Goal: Information Seeking & Learning: Learn about a topic

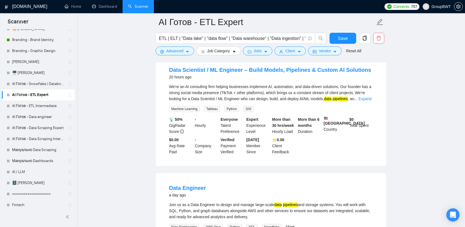
scroll to position [907, 0]
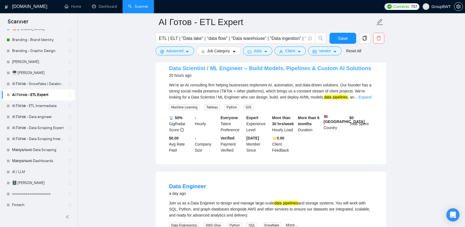
click at [307, 65] on link "Data Scientist / ML Engineer – Build Models, Pipelines & Custom AI Solutions" at bounding box center [270, 68] width 202 height 6
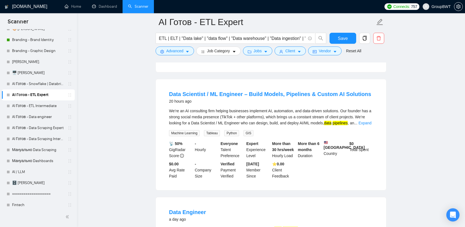
scroll to position [879, 0]
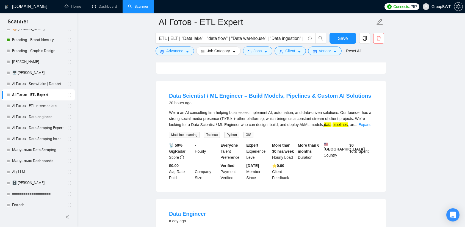
click at [363, 126] on div "We’re an AI consulting firm helping businesses implement AI, automation, and da…" at bounding box center [271, 123] width 204 height 28
click at [361, 122] on link "Expand" at bounding box center [364, 124] width 13 height 4
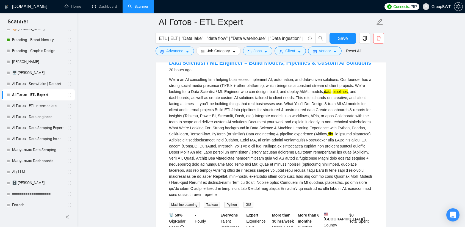
scroll to position [907, 0]
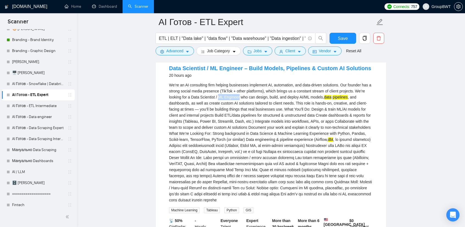
drag, startPoint x: 218, startPoint y: 93, endPoint x: 239, endPoint y: 94, distance: 20.7
click at [239, 94] on div "We’re an AI consulting firm helping businesses implement AI, automation, and da…" at bounding box center [271, 142] width 204 height 121
copy div "ML Engineer"
drag, startPoint x: 287, startPoint y: 93, endPoint x: 309, endPoint y: 94, distance: 22.0
click at [309, 94] on div "We’re an AI consulting firm helping businesses implement AI, automation, and da…" at bounding box center [271, 142] width 204 height 121
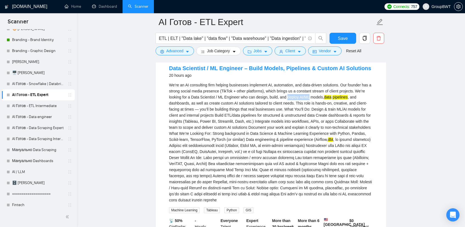
copy div "deploy AI/ML"
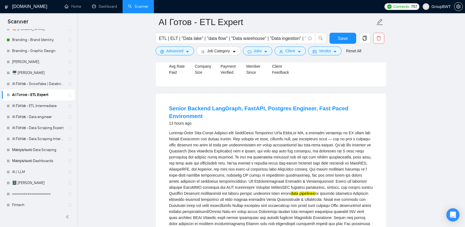
scroll to position [275, 0]
click at [23, 105] on link "AI Готов - ETL Intermediate" at bounding box center [38, 105] width 52 height 11
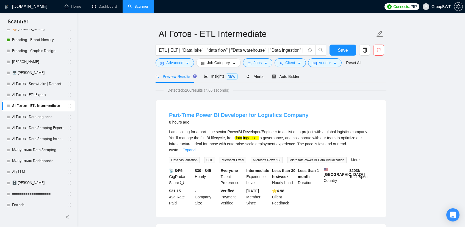
scroll to position [27, 0]
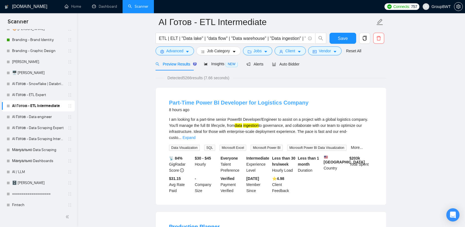
click at [291, 101] on link "Part-Time Power BI Developer for Logistics Company" at bounding box center [239, 102] width 140 height 6
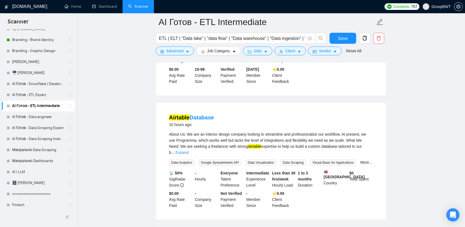
scroll to position [302, 0]
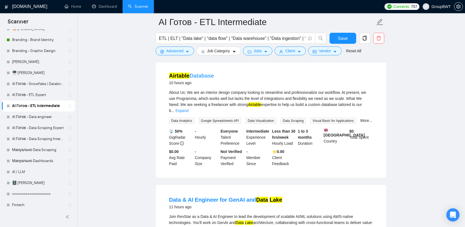
click at [209, 73] on link "Airtable Database" at bounding box center [191, 76] width 45 height 6
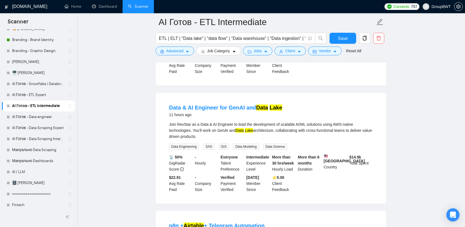
scroll to position [412, 0]
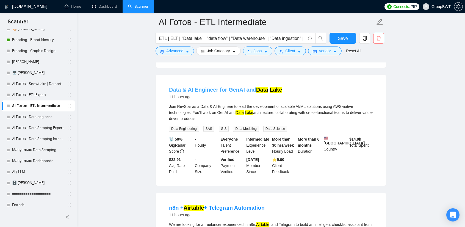
click at [226, 87] on link "Data & AI Engineer for GenAI and Data Lake" at bounding box center [225, 90] width 113 height 6
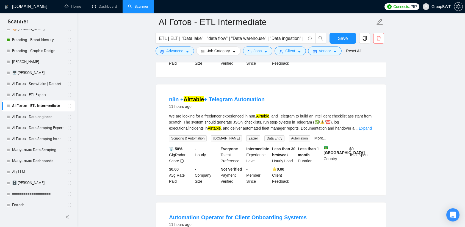
scroll to position [522, 0]
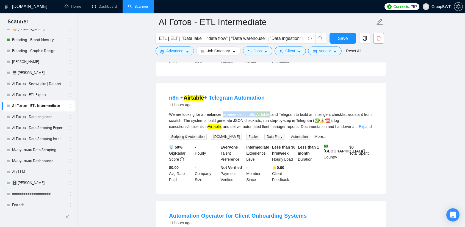
drag, startPoint x: 222, startPoint y: 111, endPoint x: 270, endPoint y: 110, distance: 47.8
click at [270, 111] on div "We are looking for a freelancer experienced in n8n, Airtable , and Telegram to …" at bounding box center [271, 120] width 204 height 18
click at [290, 113] on div "We are looking for a freelancer experienced in n8n, Airtable , and Telegram to …" at bounding box center [271, 120] width 204 height 18
click at [234, 96] on link "n8n + Airtable + Telegram Automation" at bounding box center [217, 98] width 96 height 6
click at [319, 50] on span "Vendor" at bounding box center [325, 51] width 12 height 6
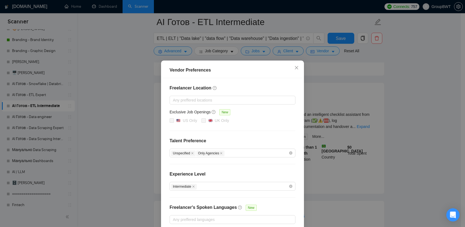
click at [295, 47] on div "Vendor Preferences Freelancer Location Any preffered locations Exclusive Job Op…" at bounding box center [232, 113] width 465 height 227
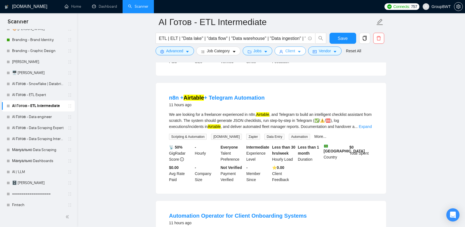
click at [296, 48] on button "Client" at bounding box center [290, 50] width 31 height 9
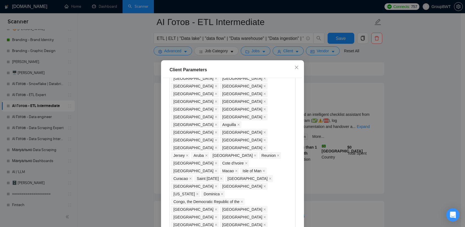
scroll to position [275, 0]
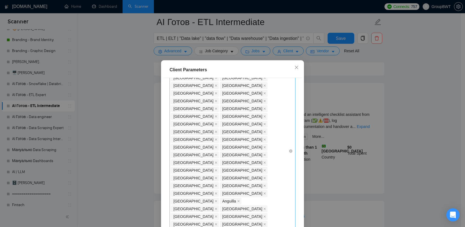
click at [258, 168] on div "[GEOGRAPHIC_DATA] [GEOGRAPHIC_DATA] [GEOGRAPHIC_DATA] [GEOGRAPHIC_DATA] [GEOGRA…" at bounding box center [230, 151] width 118 height 600
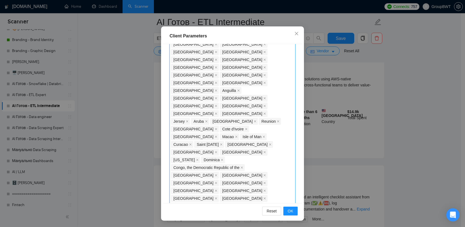
scroll to position [357, 0]
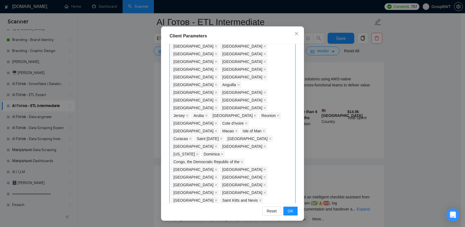
click at [109, 109] on div "Client Parameters Client Location Include Client Countries Select Exclude Clien…" at bounding box center [232, 113] width 465 height 227
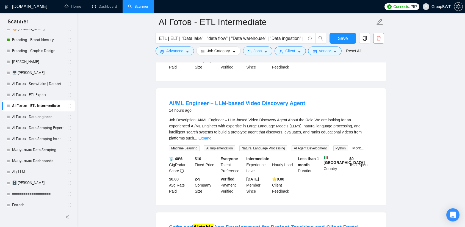
scroll to position [879, 0]
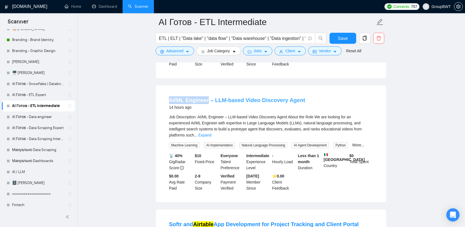
drag, startPoint x: 167, startPoint y: 89, endPoint x: 207, endPoint y: 90, distance: 39.6
click at [207, 92] on li "AI/ML Engineer – LLM-based Video Discovery Agent 14 hours ago Job Description: …" at bounding box center [270, 144] width 217 height 104
copy link "AI/ML Engineer"
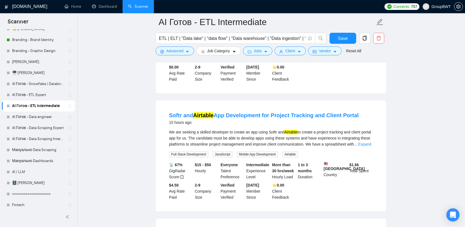
scroll to position [989, 0]
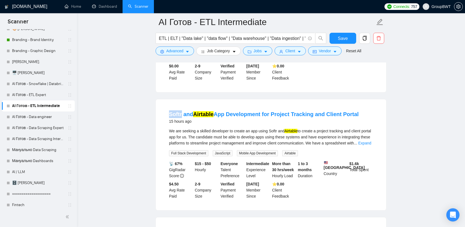
copy link "Softr"
drag, startPoint x: 167, startPoint y: 93, endPoint x: 181, endPoint y: 96, distance: 14.3
click at [181, 106] on li "Softr and Airtable App Development for Project Tracking and Client Portal 15 ho…" at bounding box center [270, 155] width 217 height 98
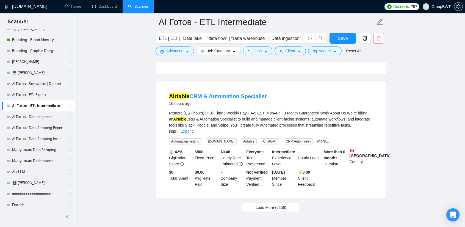
scroll to position [1127, 0]
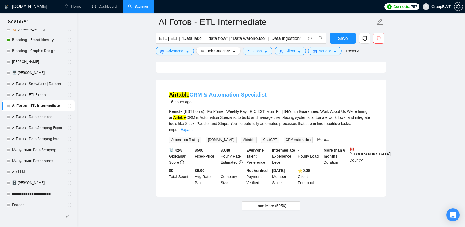
click at [231, 92] on link "Airtable CRM & Automation Specialist" at bounding box center [218, 95] width 98 height 6
click at [271, 203] on span "Load More (5256)" at bounding box center [271, 206] width 31 height 6
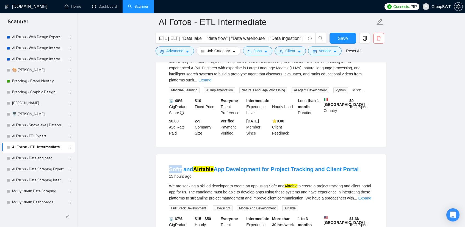
scroll to position [165, 0]
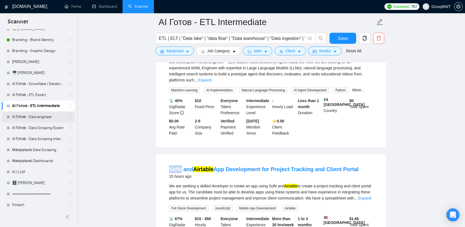
click at [30, 117] on link "AI Готов - Data engineer" at bounding box center [38, 116] width 52 height 11
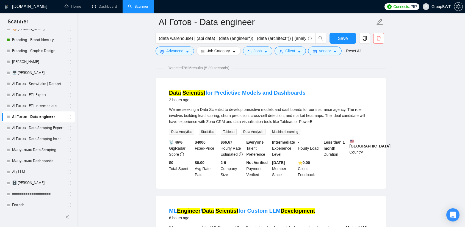
scroll to position [55, 0]
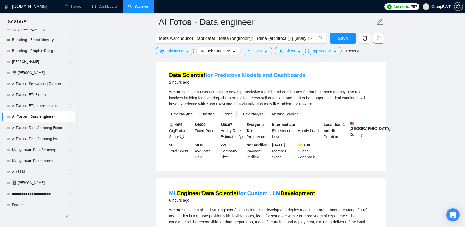
click at [270, 74] on link "Data Scientist for Predictive Models and Dashboards" at bounding box center [237, 75] width 137 height 6
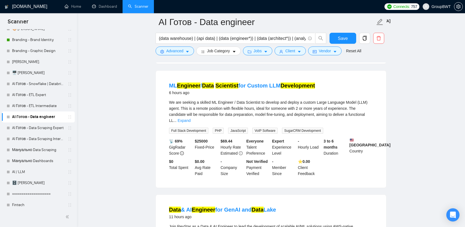
scroll to position [165, 0]
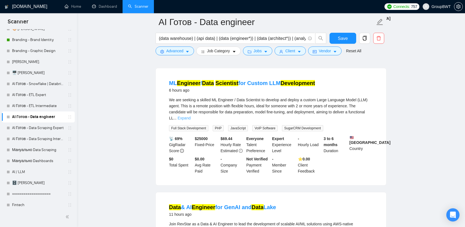
click at [190, 116] on link "Expand" at bounding box center [184, 118] width 13 height 4
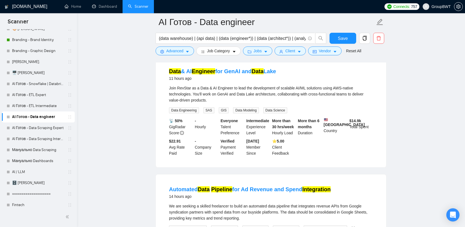
scroll to position [302, 0]
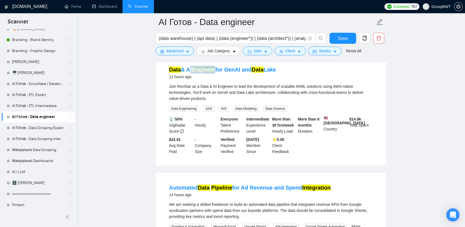
drag, startPoint x: 189, startPoint y: 72, endPoint x: 216, endPoint y: 72, distance: 26.9
click at [216, 72] on li "Data & AI Engineer for GenAI and Data Lake 11 hours ago Join RevStar as a Data …" at bounding box center [270, 110] width 217 height 98
copy link "AI Engineer"
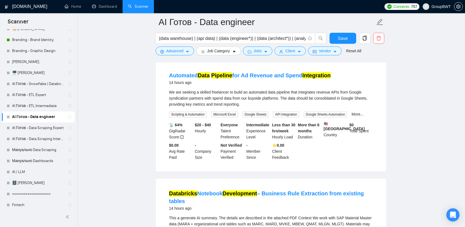
scroll to position [412, 0]
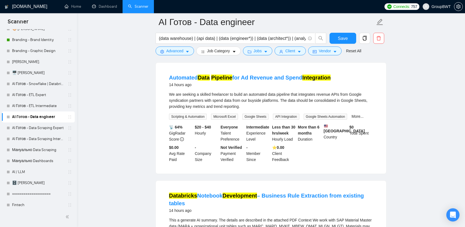
drag, startPoint x: 409, startPoint y: 155, endPoint x: 412, endPoint y: 164, distance: 9.6
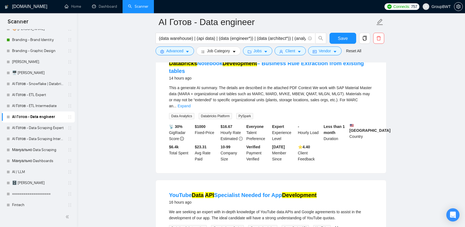
scroll to position [550, 0]
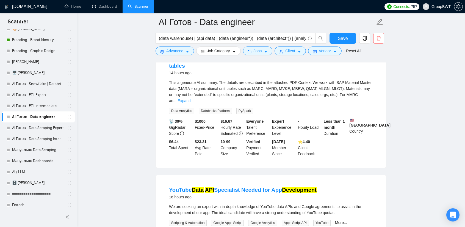
click at [190, 103] on link "Expand" at bounding box center [184, 100] width 13 height 4
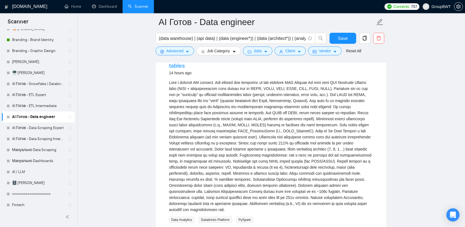
click at [228, 61] on mark "Development" at bounding box center [240, 58] width 35 height 6
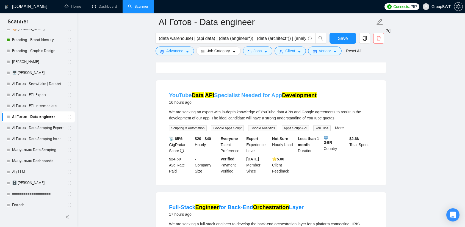
scroll to position [770, 0]
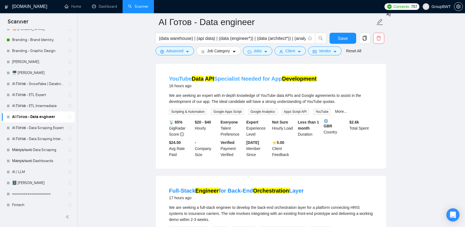
click at [266, 82] on link "YouTube Data API Specialist Needed for App Development" at bounding box center [243, 79] width 148 height 6
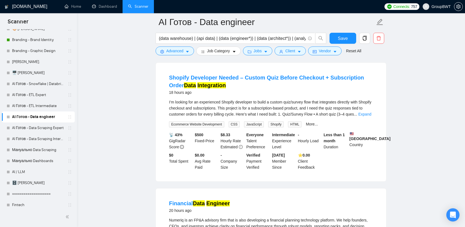
scroll to position [1017, 0]
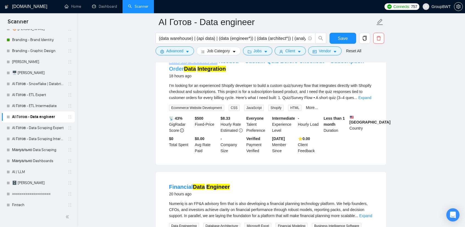
drag, startPoint x: 169, startPoint y: 67, endPoint x: 215, endPoint y: 69, distance: 46.2
click at [215, 69] on li "Shopify Developer Needed – Custom Quiz Before Checkout + Subscription Order Dat…" at bounding box center [270, 105] width 217 height 105
copy link "Shopify Developer"
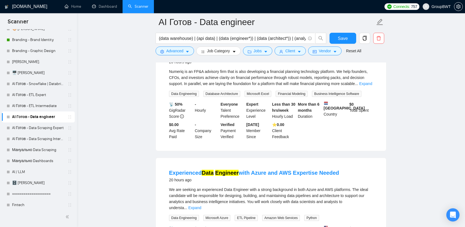
scroll to position [1154, 0]
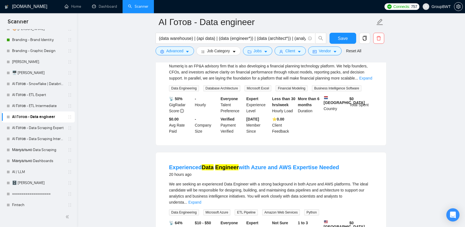
click at [212, 52] on mark "Engineer" at bounding box center [218, 49] width 24 height 6
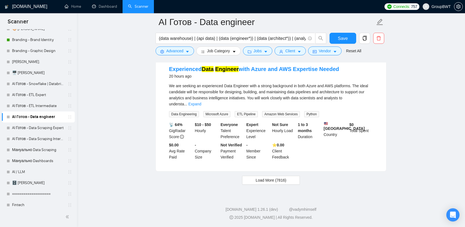
scroll to position [1264, 0]
click at [201, 102] on link "Expand" at bounding box center [194, 104] width 13 height 4
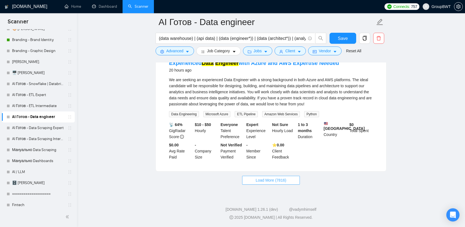
click at [272, 183] on span "Load More (7816)" at bounding box center [271, 180] width 31 height 6
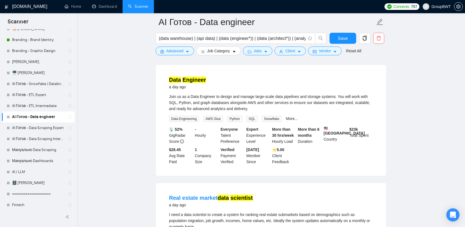
scroll to position [1484, 0]
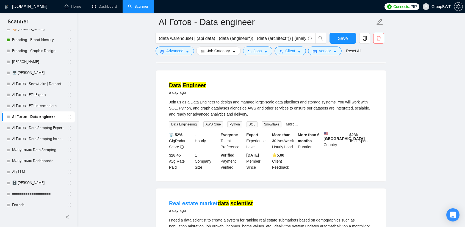
click at [192, 88] on mark "Engineer" at bounding box center [194, 85] width 24 height 6
click at [50, 129] on link "AI Готов - Data Scraping Expert" at bounding box center [38, 127] width 52 height 11
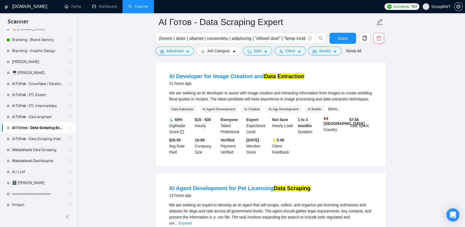
scroll to position [55, 0]
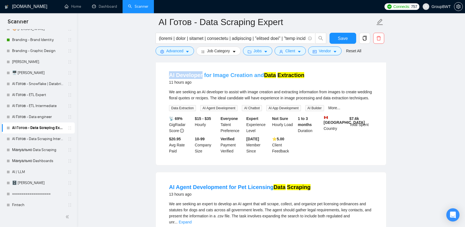
drag, startPoint x: 168, startPoint y: 71, endPoint x: 201, endPoint y: 73, distance: 33.6
click at [201, 73] on li "AI Developer for Image Creation and Data Extraction 11 hours ago We are seeking…" at bounding box center [270, 113] width 217 height 92
click at [368, 100] on div "We are seeking an AI developer to assist with image creation and extracting inf…" at bounding box center [271, 95] width 204 height 12
click at [253, 73] on link "AI Developer for Image Creation and Data Extraction" at bounding box center [236, 75] width 135 height 6
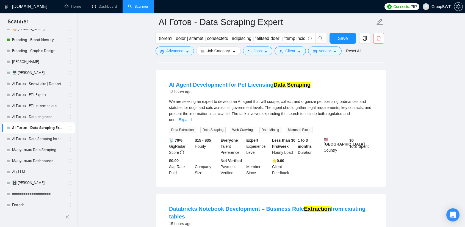
scroll to position [165, 0]
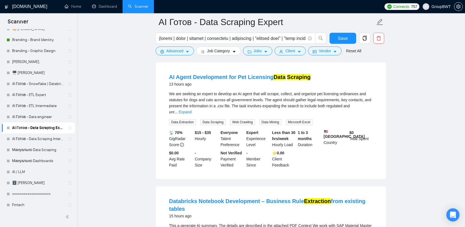
click at [192, 110] on link "Expand" at bounding box center [185, 112] width 13 height 4
click at [242, 76] on link "AI Agent Development for Pet Licensing Data Scraping" at bounding box center [240, 77] width 142 height 6
drag, startPoint x: 169, startPoint y: 71, endPoint x: 226, endPoint y: 72, distance: 57.4
click at [226, 72] on li "AI Agent Development for Pet Licensing Data Scraping 13 hours ago We are seekin…" at bounding box center [270, 121] width 217 height 104
copy link "AI Agent Development"
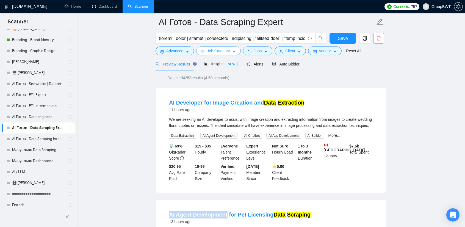
scroll to position [0, 0]
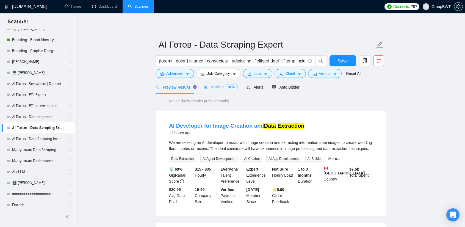
click at [214, 91] on div "Insights NEW" at bounding box center [221, 87] width 34 height 13
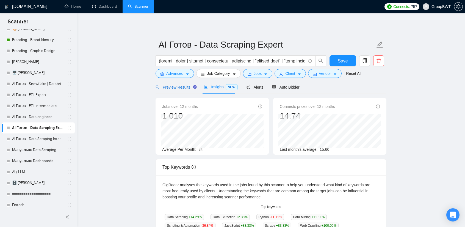
click at [180, 85] on span "Preview Results" at bounding box center [176, 87] width 40 height 4
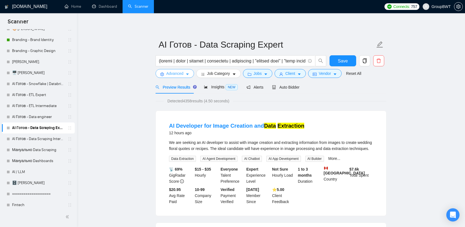
click at [179, 74] on span "Advanced" at bounding box center [174, 73] width 17 height 6
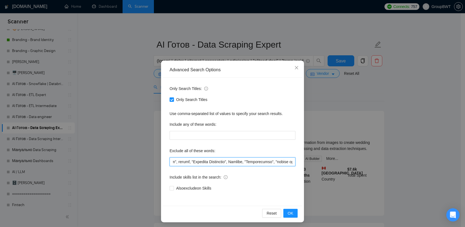
scroll to position [0, 7965]
drag, startPoint x: 245, startPoint y: 162, endPoint x: 389, endPoint y: 164, distance: 144.3
click at [389, 164] on div "Advanced Search Options Only Search Titles: Only Search Titles Use comma-separa…" at bounding box center [232, 113] width 465 height 227
click at [232, 163] on input "text" at bounding box center [233, 161] width 126 height 9
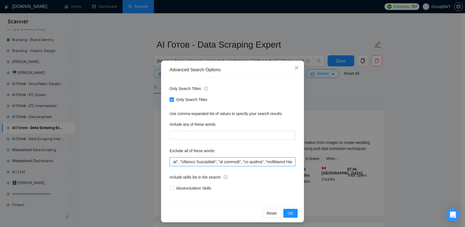
drag, startPoint x: 203, startPoint y: 160, endPoint x: 237, endPoint y: 162, distance: 33.9
click at [232, 163] on input "text" at bounding box center [233, 161] width 126 height 9
click at [238, 162] on input "text" at bounding box center [233, 161] width 126 height 9
drag, startPoint x: 207, startPoint y: 162, endPoint x: 220, endPoint y: 163, distance: 13.2
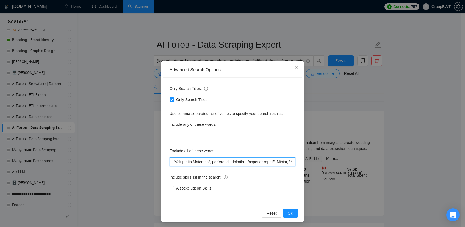
click at [220, 163] on input "text" at bounding box center [233, 161] width 126 height 9
click at [236, 163] on input "text" at bounding box center [233, 161] width 126 height 9
drag, startPoint x: 202, startPoint y: 163, endPoint x: 189, endPoint y: 162, distance: 13.2
click at [189, 162] on input "text" at bounding box center [233, 161] width 126 height 9
click at [215, 162] on input "text" at bounding box center [233, 161] width 126 height 9
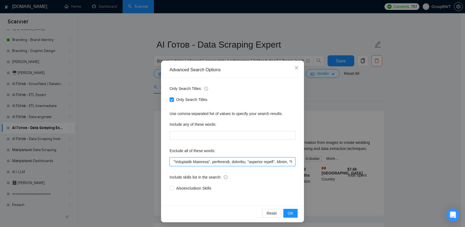
click at [190, 160] on input "text" at bounding box center [233, 161] width 126 height 9
click at [354, 96] on div "Advanced Search Options Only Search Titles: Only Search Titles Use comma-separa…" at bounding box center [232, 113] width 465 height 227
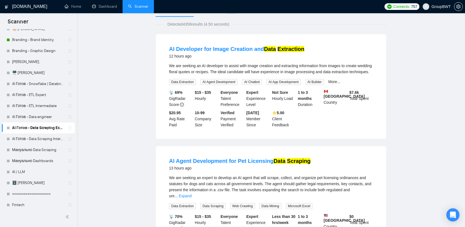
scroll to position [82, 0]
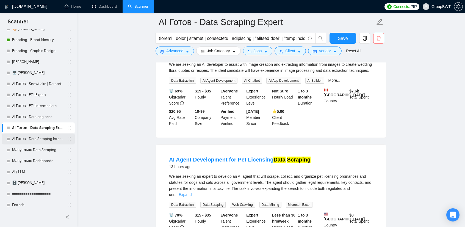
click at [49, 137] on link "AI Готов - Data Scraping Intermediate" at bounding box center [38, 138] width 52 height 11
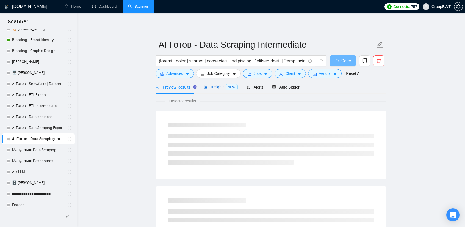
click at [216, 88] on span "Insights NEW" at bounding box center [221, 87] width 34 height 4
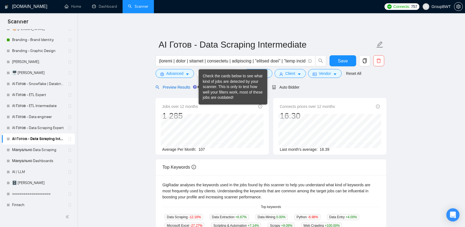
click at [184, 88] on span "Preview Results" at bounding box center [176, 87] width 40 height 4
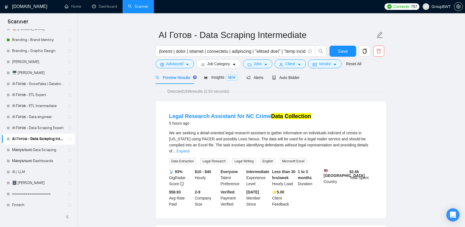
scroll to position [27, 0]
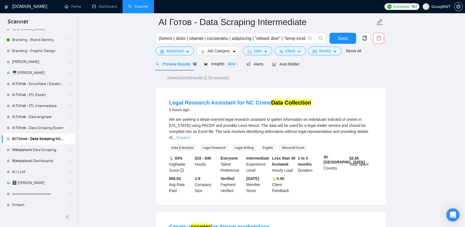
click at [189, 135] on link "Expand" at bounding box center [182, 137] width 13 height 4
drag, startPoint x: 185, startPoint y: 97, endPoint x: 230, endPoint y: 100, distance: 45.8
click at [230, 100] on li "Legal Research Assistant for NC Crime Data Collection 5 hours ago We are seekin…" at bounding box center [270, 146] width 217 height 104
copy link "Research Assistant"
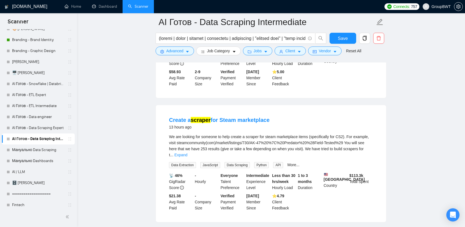
scroll to position [137, 0]
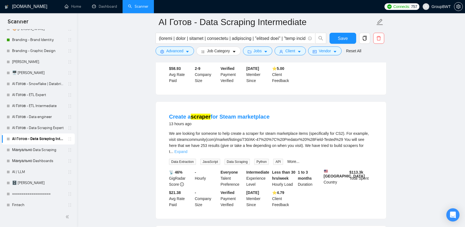
click at [187, 149] on link "Expand" at bounding box center [181, 151] width 13 height 4
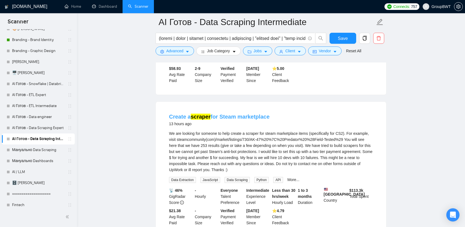
click at [233, 120] on link "Create a scraper for Steam marketplace" at bounding box center [219, 117] width 101 height 6
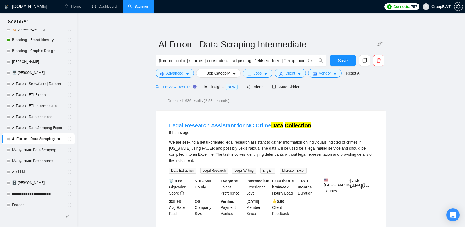
scroll to position [0, 0]
click at [286, 75] on span "Client" at bounding box center [290, 73] width 10 height 6
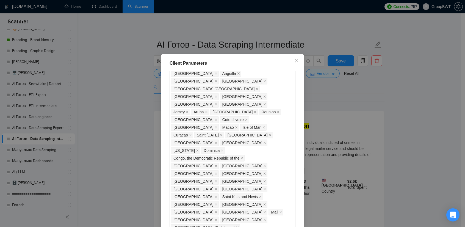
scroll to position [440, 0]
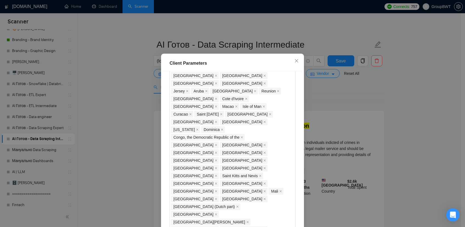
click at [351, 95] on div "Client Parameters Client Location Include Client Countries Select Exclude Clien…" at bounding box center [232, 113] width 465 height 227
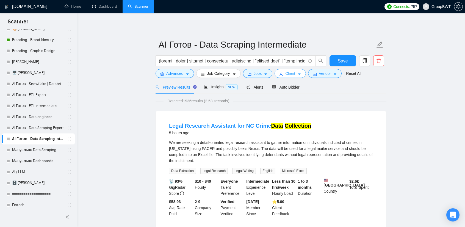
click at [280, 75] on icon "user" at bounding box center [281, 74] width 4 height 4
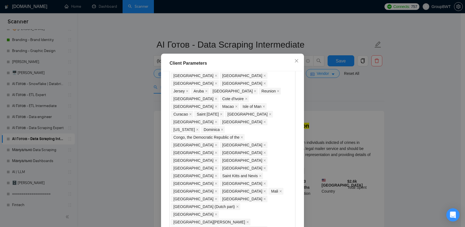
click at [414, 93] on div "Client Parameters Client Location Include Client Countries Select Exclude Clien…" at bounding box center [232, 113] width 465 height 227
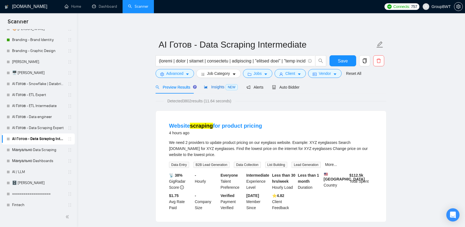
click at [216, 90] on div "Insights NEW" at bounding box center [221, 87] width 34 height 6
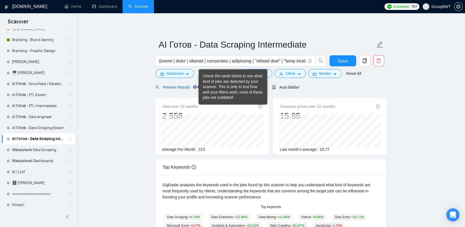
click at [176, 85] on span "Preview Results" at bounding box center [176, 87] width 40 height 4
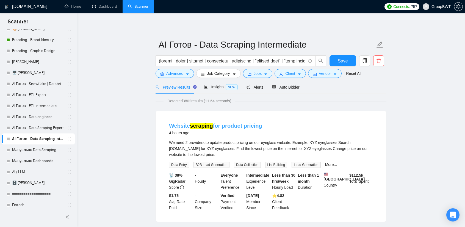
click at [239, 124] on link "Website scraping for product pricing" at bounding box center [215, 126] width 93 height 6
click at [285, 73] on span "Client" at bounding box center [290, 73] width 10 height 6
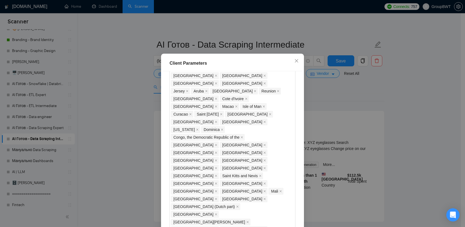
type input "15"
click at [382, 104] on div "Client Parameters Client Location Include Client Countries Select Exclude Clien…" at bounding box center [232, 113] width 465 height 227
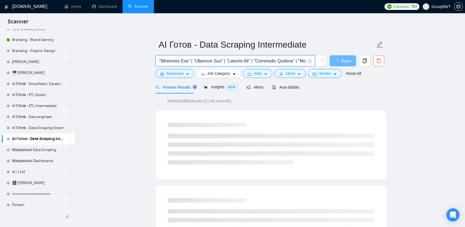
scroll to position [0, 1833]
drag, startPoint x: 267, startPoint y: 61, endPoint x: 394, endPoint y: 57, distance: 126.5
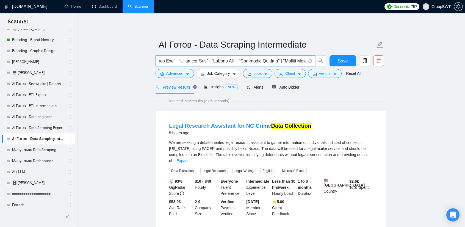
click at [275, 57] on input "text" at bounding box center [232, 60] width 147 height 7
click at [212, 82] on div "Insights NEW" at bounding box center [221, 87] width 34 height 13
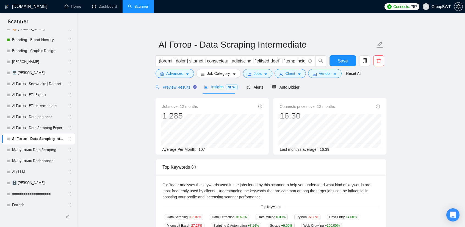
click at [177, 89] on span "Preview Results" at bounding box center [176, 87] width 40 height 4
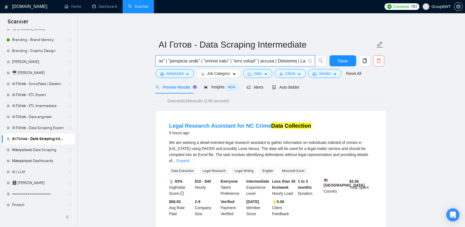
scroll to position [0, 1833]
drag, startPoint x: 230, startPoint y: 62, endPoint x: 484, endPoint y: 55, distance: 253.5
click at [465, 55] on html "Scanner New Scanner My Scanners 🎨 Sofia NEW +Des_UI/UX_b2b NEW +Des_UI/UX_dashb…" at bounding box center [232, 113] width 465 height 227
click at [272, 62] on input "text" at bounding box center [232, 60] width 147 height 7
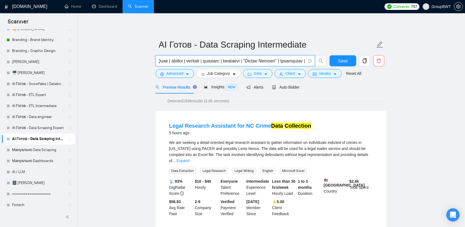
drag, startPoint x: 228, startPoint y: 61, endPoint x: 184, endPoint y: 59, distance: 44.0
click at [184, 59] on input "text" at bounding box center [232, 60] width 147 height 7
click at [201, 60] on input "text" at bounding box center [232, 60] width 147 height 7
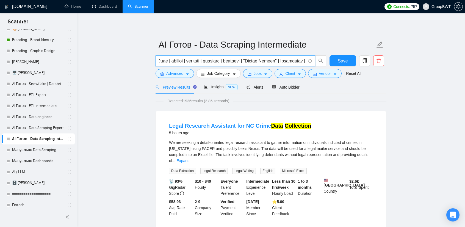
click at [182, 60] on input "text" at bounding box center [232, 60] width 147 height 7
drag, startPoint x: 213, startPoint y: 62, endPoint x: 90, endPoint y: 59, distance: 123.5
click at [198, 62] on input "text" at bounding box center [232, 60] width 147 height 7
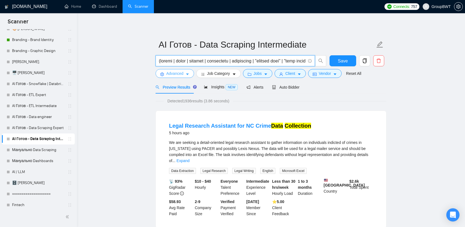
click at [187, 70] on button "Advanced" at bounding box center [175, 73] width 38 height 9
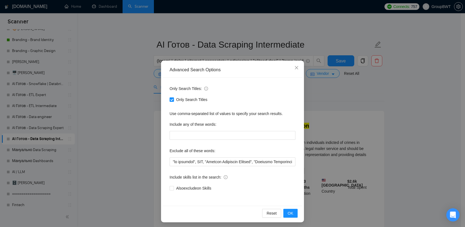
drag, startPoint x: 170, startPoint y: 100, endPoint x: 176, endPoint y: 106, distance: 8.9
click at [170, 99] on input "Only Search Titles" at bounding box center [172, 99] width 4 height 4
click at [409, 105] on div "Advanced Search Options Only Search Titles: Only Search Titles Use comma-separa…" at bounding box center [232, 113] width 465 height 227
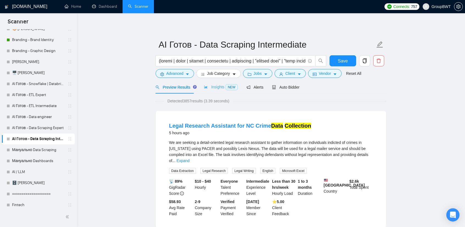
click at [215, 91] on div "Insights NEW" at bounding box center [221, 87] width 34 height 13
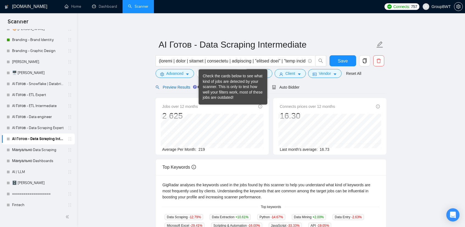
click at [180, 89] on span "Preview Results" at bounding box center [176, 87] width 40 height 4
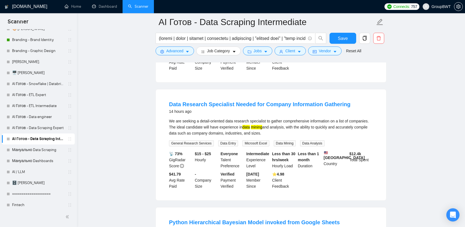
scroll to position [275, 0]
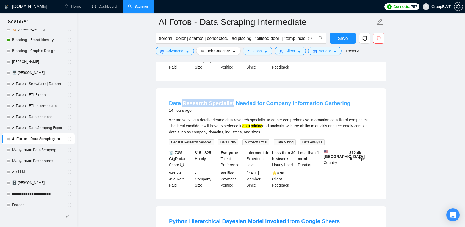
drag, startPoint x: 183, startPoint y: 93, endPoint x: 228, endPoint y: 95, distance: 45.1
click at [228, 95] on li "Data Research Specialist Needed for Company Information Gathering 14 hours ago …" at bounding box center [270, 144] width 217 height 98
copy link "Research Specialist"
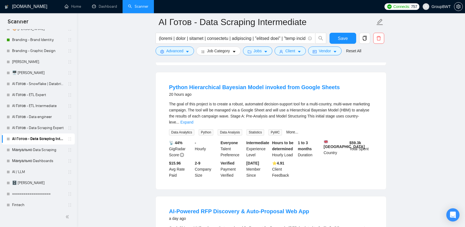
scroll to position [412, 0]
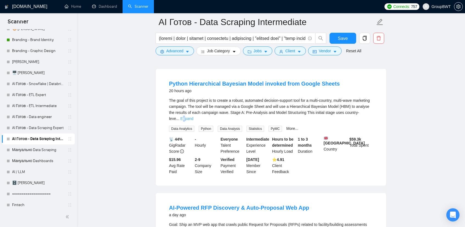
click at [193, 116] on link "Expand" at bounding box center [186, 118] width 13 height 4
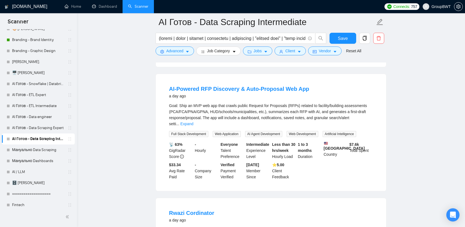
scroll to position [605, 0]
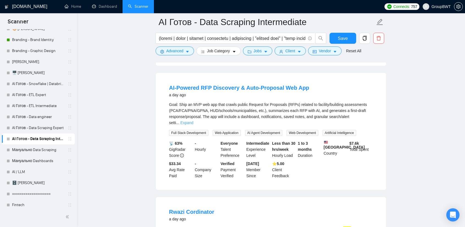
click at [193, 120] on link "Expand" at bounding box center [186, 122] width 13 height 4
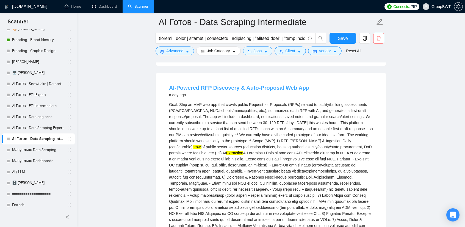
click at [254, 85] on link "AI-Powered RFP Discovery & Auto-Proposal Web App" at bounding box center [239, 88] width 140 height 6
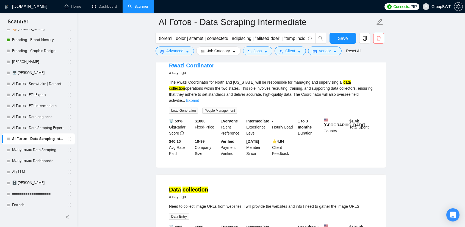
scroll to position [825, 0]
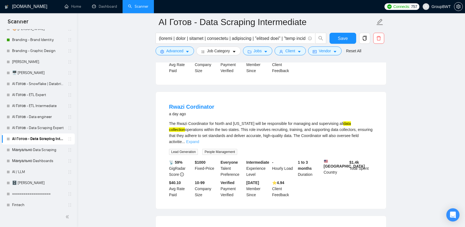
click at [199, 139] on link "Expand" at bounding box center [192, 141] width 13 height 4
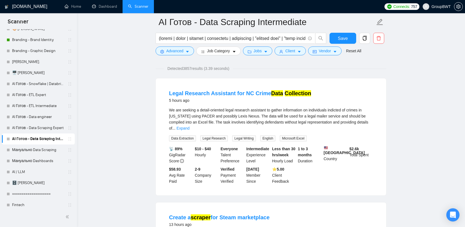
scroll to position [25, 0]
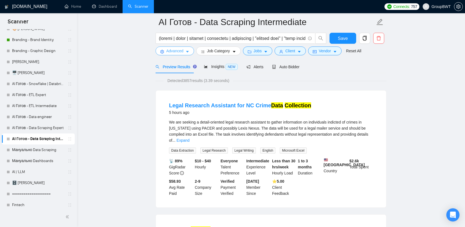
click at [178, 50] on span "Advanced" at bounding box center [174, 51] width 17 height 6
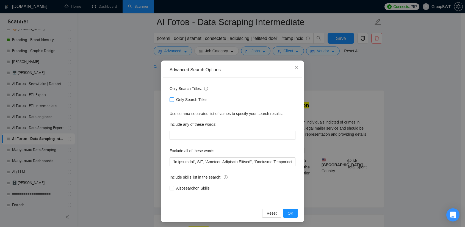
click at [171, 96] on label "Only Search Titles" at bounding box center [190, 99] width 40 height 6
click at [171, 97] on input "Only Search Titles" at bounding box center [172, 99] width 4 height 4
checkbox input "true"
click at [292, 213] on button "OK" at bounding box center [290, 213] width 14 height 9
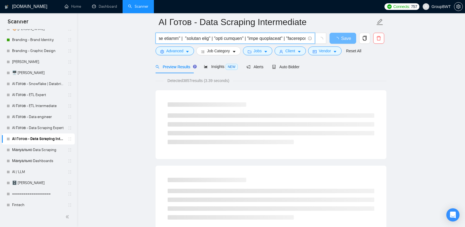
scroll to position [0, 1833]
drag, startPoint x: 268, startPoint y: 40, endPoint x: 409, endPoint y: 44, distance: 141.0
click at [254, 36] on input "text" at bounding box center [232, 38] width 147 height 7
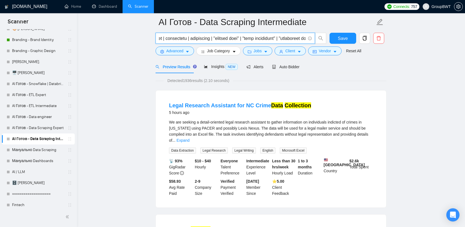
scroll to position [0, 0]
drag, startPoint x: 233, startPoint y: 40, endPoint x: 124, endPoint y: 37, distance: 108.9
click at [244, 39] on input "text" at bounding box center [232, 38] width 147 height 7
click at [161, 37] on input "text" at bounding box center [232, 38] width 147 height 7
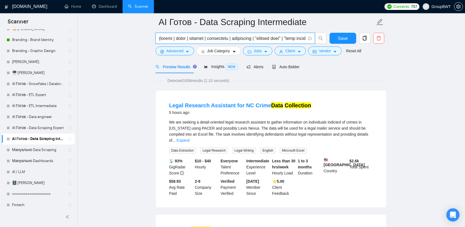
click at [173, 39] on input "text" at bounding box center [232, 38] width 147 height 7
click at [204, 67] on icon "area-chart" at bounding box center [205, 66] width 3 height 3
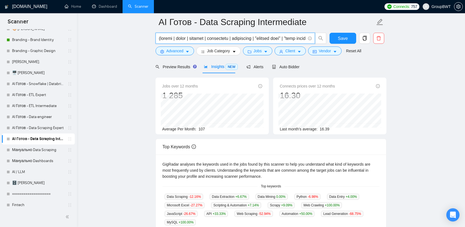
click at [170, 38] on input "text" at bounding box center [232, 38] width 147 height 7
drag, startPoint x: 173, startPoint y: 39, endPoint x: 161, endPoint y: 39, distance: 12.4
click at [161, 39] on input "text" at bounding box center [232, 38] width 147 height 7
click at [170, 39] on input "text" at bounding box center [232, 38] width 147 height 7
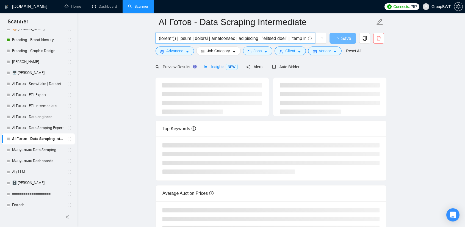
click at [415, 76] on main "AI Готов - Data Scraping Intermediate Save Advanced Job Category Jobs Client Ve…" at bounding box center [271, 121] width 370 height 248
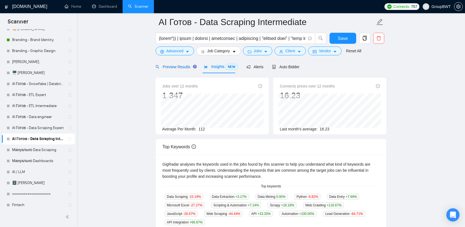
click at [183, 68] on span "Preview Results" at bounding box center [176, 67] width 40 height 4
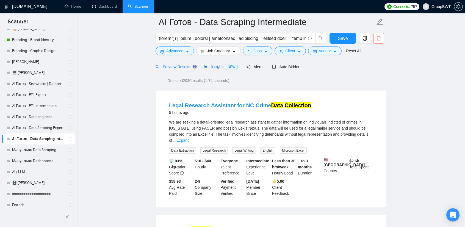
click at [212, 70] on div "Insights NEW" at bounding box center [221, 66] width 34 height 6
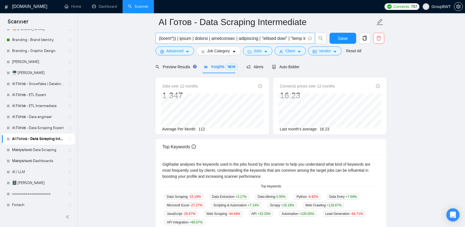
click at [174, 40] on input "text" at bounding box center [232, 38] width 147 height 7
click at [173, 37] on input "text" at bounding box center [232, 38] width 147 height 7
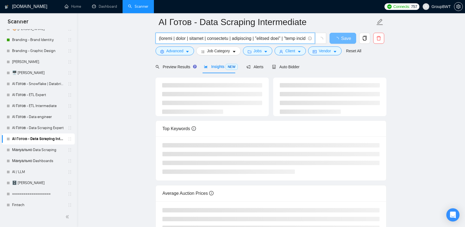
drag, startPoint x: 172, startPoint y: 38, endPoint x: 161, endPoint y: 38, distance: 11.6
click at [161, 38] on input "text" at bounding box center [232, 38] width 147 height 7
click at [178, 38] on input "text" at bounding box center [232, 38] width 147 height 7
click at [177, 39] on input "text" at bounding box center [232, 38] width 147 height 7
paste input "scrape"
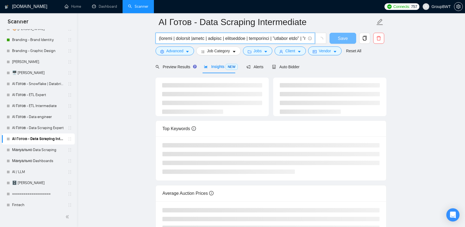
drag, startPoint x: 193, startPoint y: 39, endPoint x: 176, endPoint y: 38, distance: 16.8
click at [176, 38] on input "text" at bounding box center [232, 38] width 147 height 7
click at [172, 38] on input "text" at bounding box center [232, 38] width 147 height 7
click at [177, 38] on input "text" at bounding box center [232, 38] width 147 height 7
click at [189, 39] on input "text" at bounding box center [232, 38] width 147 height 7
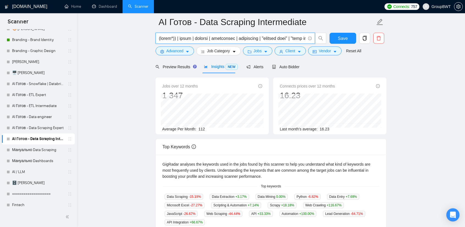
click at [179, 39] on input "text" at bounding box center [232, 38] width 147 height 7
click at [190, 36] on input "text" at bounding box center [232, 38] width 147 height 7
click at [211, 39] on input "text" at bounding box center [232, 38] width 147 height 7
click at [198, 38] on input "text" at bounding box center [232, 38] width 147 height 7
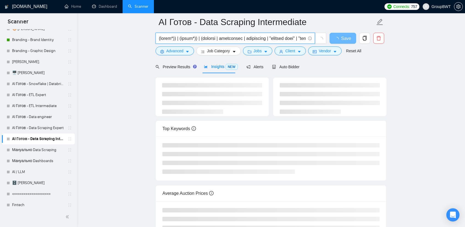
click at [212, 37] on input "text" at bounding box center [232, 38] width 147 height 7
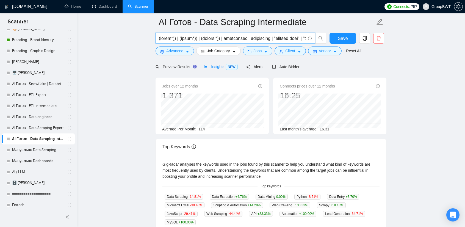
drag, startPoint x: 261, startPoint y: 38, endPoint x: 218, endPoint y: 39, distance: 43.5
click at [218, 39] on input "text" at bounding box center [232, 38] width 147 height 7
drag, startPoint x: 263, startPoint y: 39, endPoint x: 217, endPoint y: 38, distance: 46.7
click at [217, 38] on input "text" at bounding box center [232, 38] width 147 height 7
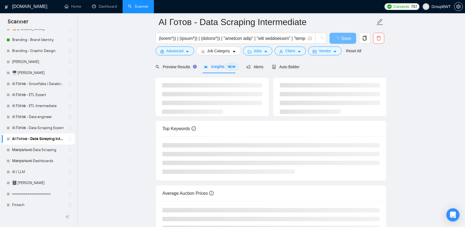
click at [394, 69] on main "AI Готов - Data Scraping Intermediate Save Advanced Job Category Jobs Client Ve…" at bounding box center [271, 121] width 370 height 248
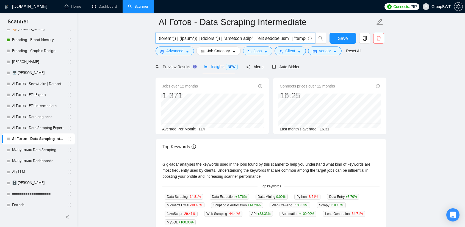
click at [218, 38] on input "text" at bounding box center [232, 38] width 147 height 7
drag, startPoint x: 248, startPoint y: 38, endPoint x: 237, endPoint y: 40, distance: 11.7
click at [237, 40] on input "text" at bounding box center [232, 38] width 147 height 7
click at [223, 36] on input "text" at bounding box center [232, 38] width 147 height 7
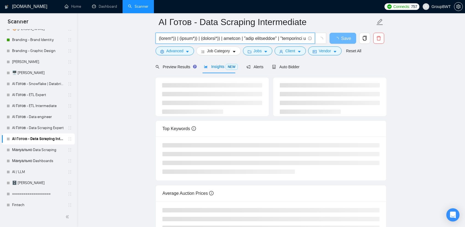
click at [236, 40] on input "text" at bounding box center [232, 38] width 147 height 7
click at [221, 39] on input "text" at bounding box center [232, 38] width 147 height 7
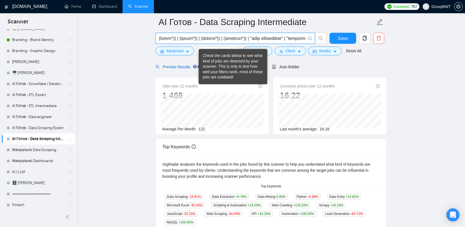
click at [184, 66] on span "Preview Results" at bounding box center [176, 67] width 40 height 4
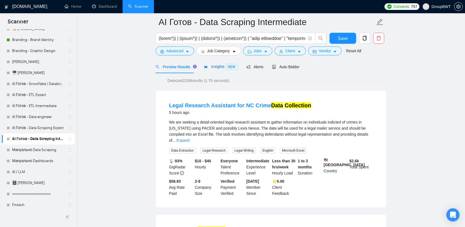
click at [218, 67] on span "Insights NEW" at bounding box center [221, 66] width 34 height 4
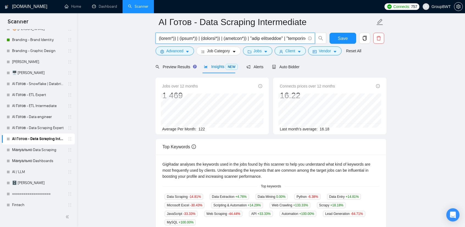
drag, startPoint x: 258, startPoint y: 37, endPoint x: 258, endPoint y: 40, distance: 2.8
click at [258, 40] on input "text" at bounding box center [232, 38] width 147 height 7
click at [241, 38] on input "text" at bounding box center [232, 38] width 147 height 7
click at [243, 38] on input "text" at bounding box center [232, 38] width 147 height 7
click at [251, 38] on input "text" at bounding box center [232, 38] width 147 height 7
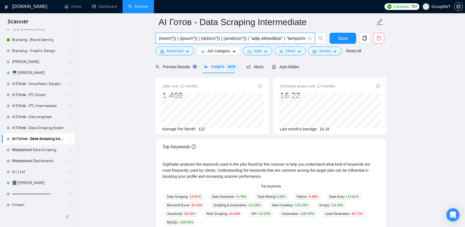
drag, startPoint x: 245, startPoint y: 38, endPoint x: 207, endPoint y: 34, distance: 38.1
click at [207, 34] on span at bounding box center [235, 38] width 159 height 11
click at [233, 37] on input "text" at bounding box center [232, 38] width 147 height 7
click at [244, 38] on input "text" at bounding box center [232, 38] width 147 height 7
drag, startPoint x: 264, startPoint y: 38, endPoint x: 256, endPoint y: 38, distance: 7.4
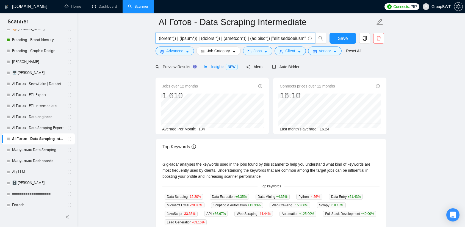
click at [255, 38] on input "text" at bounding box center [232, 38] width 147 height 7
click at [266, 39] on input "text" at bounding box center [232, 38] width 147 height 7
drag, startPoint x: 194, startPoint y: 38, endPoint x: 118, endPoint y: 38, distance: 75.3
click at [118, 38] on main "AI Готов - Data Scraping Intermediate Save Advanced Job Category Jobs Client Ve…" at bounding box center [271, 183] width 370 height 373
click at [292, 38] on input "text" at bounding box center [232, 38] width 147 height 7
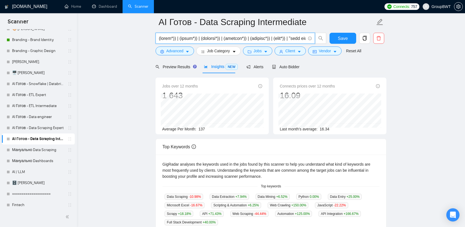
click at [278, 37] on input "text" at bounding box center [232, 38] width 147 height 7
click at [245, 40] on input "text" at bounding box center [232, 38] width 147 height 7
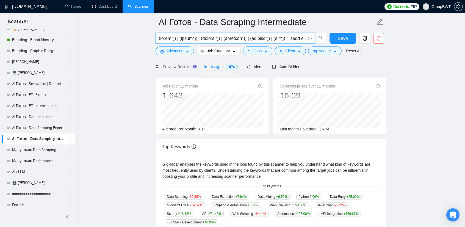
click at [245, 40] on input "text" at bounding box center [232, 38] width 147 height 7
paste input "(gather*)) | "data mining" | "mining data" | scrapy | Selenium | Puppeteer | Pl…"
drag, startPoint x: 286, startPoint y: 39, endPoint x: 348, endPoint y: 39, distance: 62.1
click at [348, 39] on div "(scrap*)) | (crawl*)) | (extract*)) | (monitor*)) | (collect*)) | (pars*)) | (g…" at bounding box center [269, 40] width 231 height 14
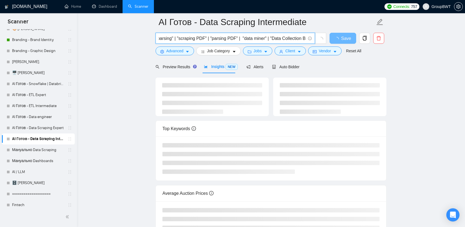
click at [287, 37] on input "(scrap*)) | (crawl*)) | (extract*)) | (monitor*)) | (collect*)) | (pars*)) | (g…" at bounding box center [232, 38] width 147 height 7
click at [303, 36] on input "(scrap*)) | (crawl*)) | (extract*)) | (monitor*)) | (collect*)) | (pars*)) | (g…" at bounding box center [232, 38] width 147 height 7
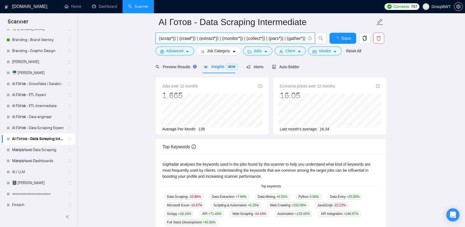
drag, startPoint x: 303, startPoint y: 36, endPoint x: 4, endPoint y: 28, distance: 298.8
click at [4, 28] on section "Scanner New Scanner My Scanners 🎨 Sofia NEW +Des_UI/UX_b2b NEW +Des_UI/UX_dashb…" at bounding box center [232, 193] width 465 height 437
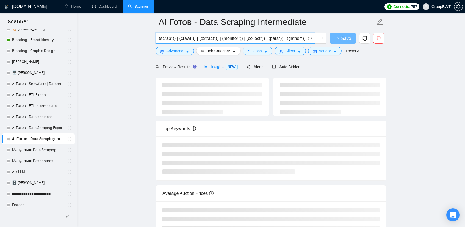
click at [227, 38] on input "(scrap*)) | (crawl*)) | (extract*)) | (monitor*)) | (collect*)) | (pars*)) | (g…" at bounding box center [232, 38] width 147 height 7
drag, startPoint x: 276, startPoint y: 38, endPoint x: 403, endPoint y: 52, distance: 127.7
click at [403, 52] on main "AI Готов - Data Scraping Intermediate (scrap*)) | (crawl*)) | (extract*)) | (mo…" at bounding box center [271, 121] width 370 height 248
click at [293, 38] on input "(scrap*)) | (crawl*)) | (extract*)) | (monitor*)) | (collect*)) | (pars*)) | (g…" at bounding box center [232, 38] width 147 height 7
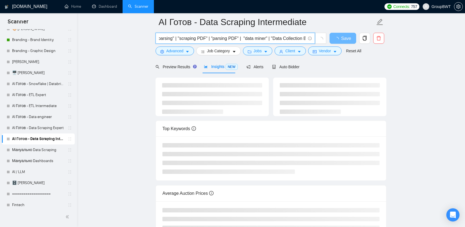
scroll to position [0, 0]
drag, startPoint x: 234, startPoint y: 39, endPoint x: 88, endPoint y: 35, distance: 145.7
click at [88, 35] on main "AI Готов - Data Scraping Intermediate (scrap*)) | (crawl*)) | (extract*)) | (mo…" at bounding box center [271, 121] width 370 height 248
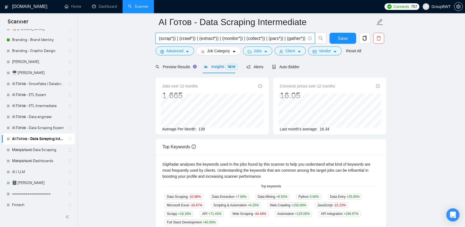
click at [221, 37] on input "(scrap*)) | (crawl*)) | (extract*)) | (monitor*)) | (collect*)) | (pars*)) | (g…" at bounding box center [232, 38] width 147 height 7
type input "(scrap*)) | (crawl*)) | (extract*)) | (monitor*)) | (collect*)) | (pars*)) | (g…"
click at [340, 38] on span "Save" at bounding box center [343, 38] width 10 height 7
click at [239, 38] on input "(scrap*)) | (crawl*)) | (extract*)) | (monitor*)) | (collect*)) | (pars*)) | (g…" at bounding box center [232, 38] width 147 height 7
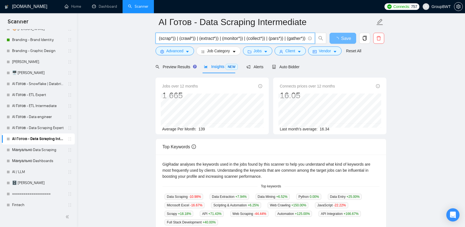
click at [239, 38] on input "(scrap*)) | (crawl*)) | (extract*)) | (monitor*)) | (collect*)) | (pars*)) | (g…" at bounding box center [232, 38] width 147 height 7
click at [41, 129] on link "AI Готов - Data Scraping Expert" at bounding box center [38, 127] width 52 height 11
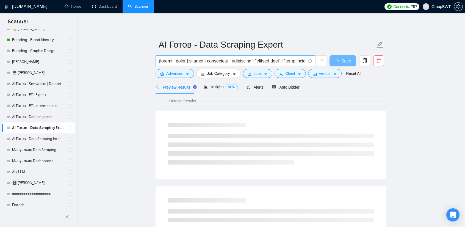
click at [232, 58] on input "text" at bounding box center [232, 60] width 147 height 7
paste input "*)) | (crawl*)) | (extract*)) | (monitor*)) | (collect*)) | (pars*)) | (gather*…"
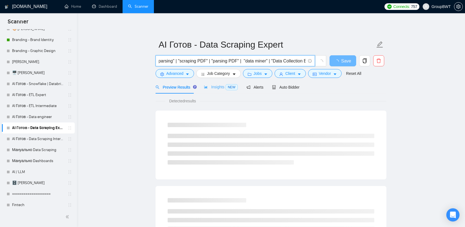
type input "(scrap*)) | (crawl*)) | (extract*)) | (monitor*)) | (collect*)) | (pars*)) | (g…"
click at [222, 85] on span "Insights NEW" at bounding box center [221, 87] width 34 height 4
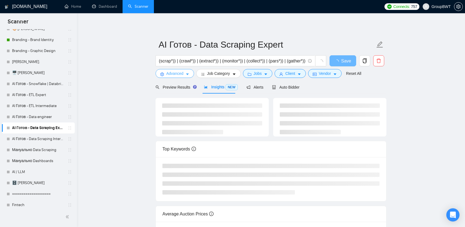
click at [178, 73] on span "Advanced" at bounding box center [174, 73] width 17 height 6
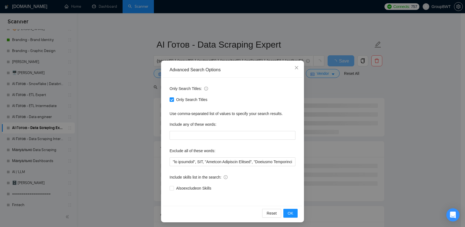
click at [119, 68] on div "Advanced Search Options Only Search Titles: Only Search Titles Use comma-separa…" at bounding box center [232, 113] width 465 height 227
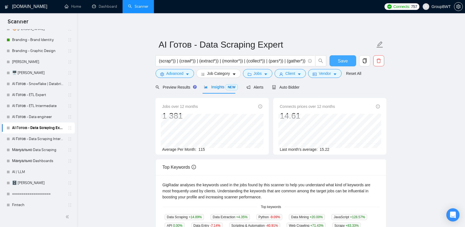
click at [346, 58] on span "Save" at bounding box center [343, 60] width 10 height 7
click at [173, 90] on div "Preview Results" at bounding box center [176, 87] width 40 height 13
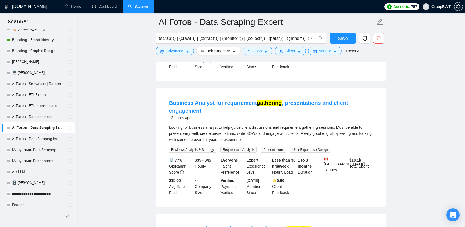
scroll to position [137, 0]
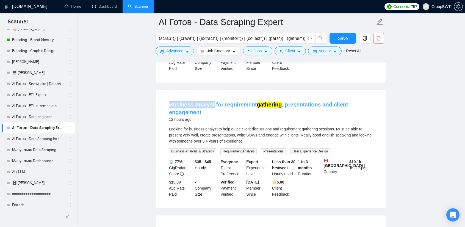
drag, startPoint x: 169, startPoint y: 99, endPoint x: 210, endPoint y: 101, distance: 40.7
click at [210, 101] on li "Business Analyst for requirement gathering , presentations and client engagemen…" at bounding box center [270, 148] width 217 height 105
copy link "Business Analyst"
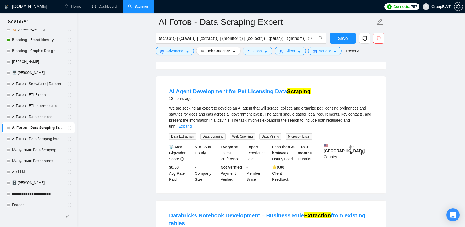
scroll to position [275, 0]
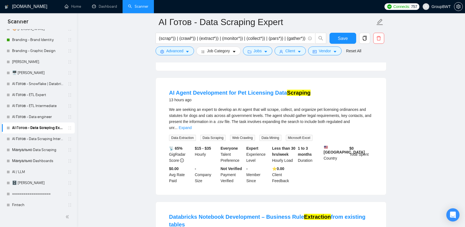
click at [363, 116] on div "We are seeking an expert to develop an AI agent that will scrape, collect, and …" at bounding box center [271, 118] width 204 height 24
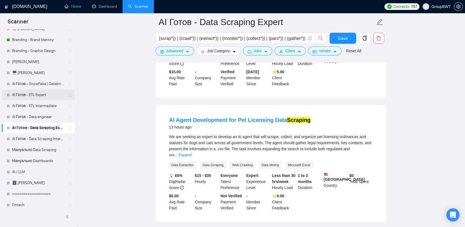
scroll to position [247, 0]
click at [181, 49] on span "Advanced" at bounding box center [174, 51] width 17 height 6
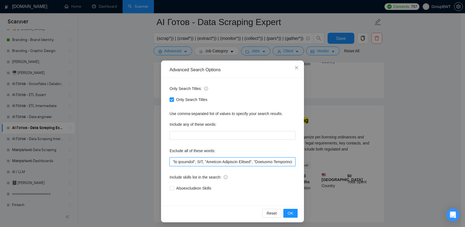
click at [207, 161] on input "text" at bounding box center [233, 161] width 126 height 9
paste input "Quantitative, "Aerodynamics Expert", "using Softr", "LangGraph", Softr, "Shopif…"
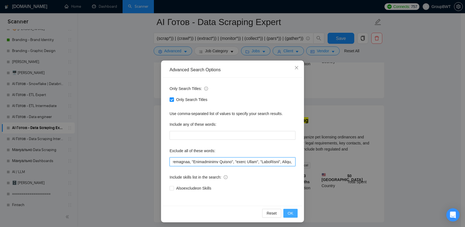
type input ""no agencies", SDR, "Digital Marketing Manager", "Creative Strategist", "Lead G…"
click at [291, 215] on span "OK" at bounding box center [290, 213] width 5 height 6
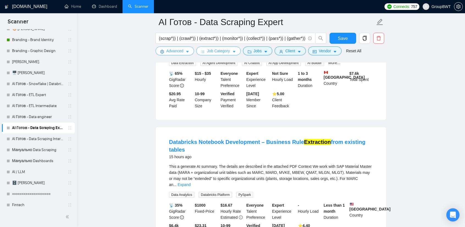
scroll to position [0, 0]
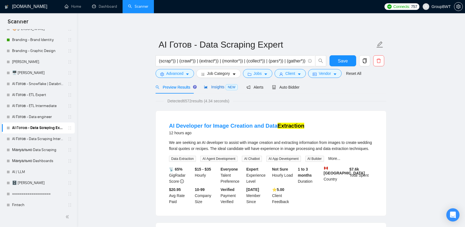
click at [217, 88] on span "Insights NEW" at bounding box center [221, 87] width 34 height 4
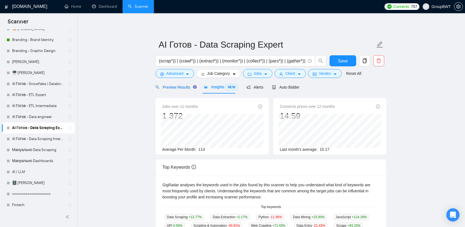
click at [179, 88] on span "Preview Results" at bounding box center [176, 87] width 40 height 4
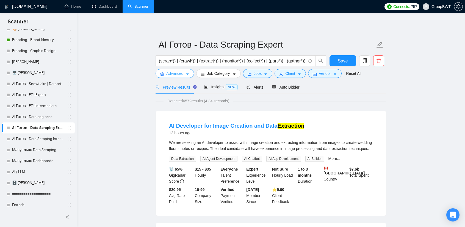
click at [187, 77] on button "Advanced" at bounding box center [175, 73] width 38 height 9
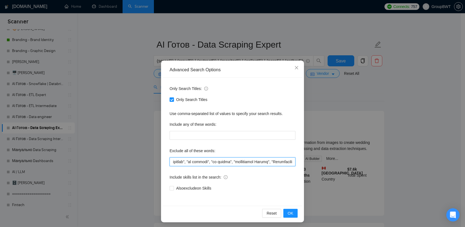
scroll to position [0, 8271]
drag, startPoint x: 268, startPoint y: 161, endPoint x: 417, endPoint y: 167, distance: 149.6
click at [417, 167] on div "Advanced Search Options Only Search Titles: Only Search Titles Use comma-separa…" at bounding box center [232, 113] width 465 height 227
click at [423, 107] on div "Advanced Search Options Only Search Titles: Only Search Titles Use comma-separa…" at bounding box center [232, 113] width 465 height 227
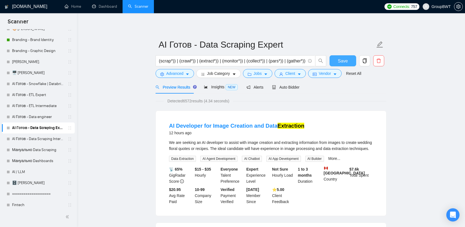
click at [344, 62] on span "Save" at bounding box center [343, 60] width 10 height 7
click at [44, 139] on link "AI Готов - Data Scraping Intermediate" at bounding box center [38, 138] width 52 height 11
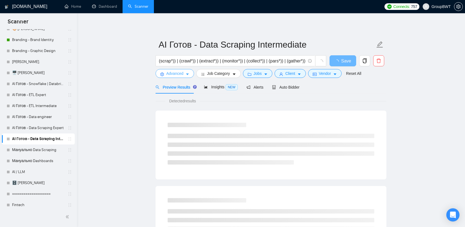
click at [183, 71] on span "Advanced" at bounding box center [174, 73] width 17 height 6
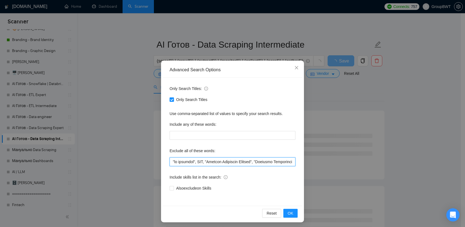
click at [247, 157] on input "text" at bounding box center [233, 161] width 126 height 9
click at [247, 158] on input "text" at bounding box center [233, 161] width 126 height 9
paste input "Quantitative, "Aerodynamics Expert", "using Softr", "LangGraph", Softr, "Shopif…"
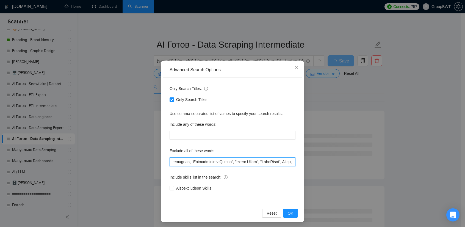
drag, startPoint x: 295, startPoint y: 163, endPoint x: 348, endPoint y: 178, distance: 55.1
click at [376, 164] on div "Advanced Search Options Only Search Titles: Only Search Titles Use comma-separa…" at bounding box center [232, 113] width 465 height 227
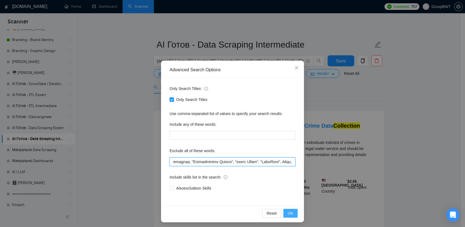
type input ""no agencies", SDR, "Digital Marketing Manager", "Creative Strategist", "Lead G…"
click at [288, 213] on span "OK" at bounding box center [290, 213] width 5 height 6
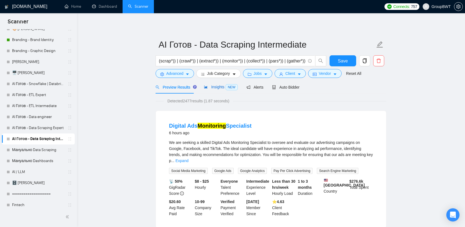
click at [218, 89] on div "Insights NEW" at bounding box center [221, 87] width 34 height 6
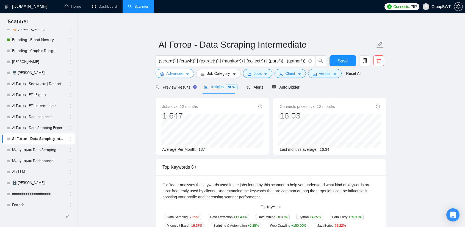
click at [181, 76] on span "Advanced" at bounding box center [174, 73] width 17 height 6
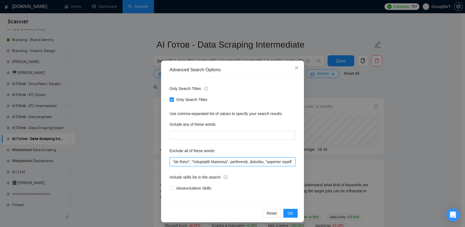
scroll to position [0, 8271]
drag, startPoint x: 278, startPoint y: 163, endPoint x: 382, endPoint y: 162, distance: 104.2
click at [382, 162] on div "Advanced Search Options Only Search Titles: Only Search Titles Use comma-separa…" at bounding box center [232, 113] width 465 height 227
click at [416, 117] on div "Advanced Search Options Only Search Titles: Only Search Titles Use comma-separa…" at bounding box center [232, 113] width 465 height 227
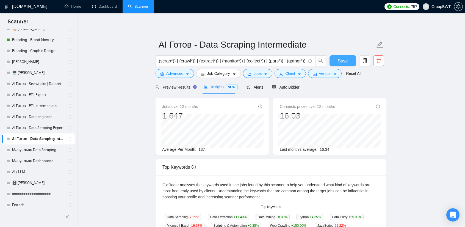
click at [348, 57] on button "Save" at bounding box center [343, 60] width 27 height 11
click at [43, 149] on link "Мануально Data Scraping" at bounding box center [38, 149] width 52 height 11
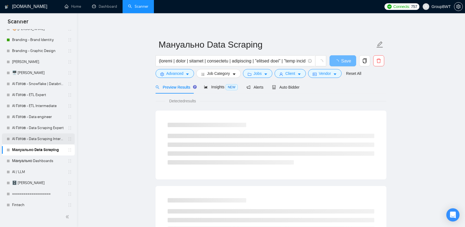
click at [45, 137] on link "AI Готов - Data Scraping Intermediate" at bounding box center [38, 138] width 52 height 11
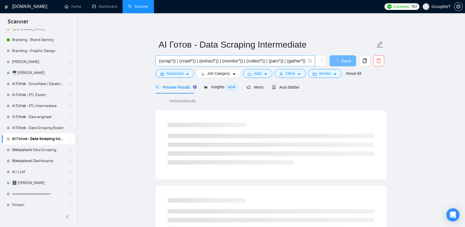
click at [216, 61] on input "(scrap*)) | (crawl*)) | (extract*)) | (monitor*)) | (collect*)) | (pars*)) | (g…" at bounding box center [232, 60] width 147 height 7
click at [42, 150] on link "Мануально Data Scraping" at bounding box center [38, 149] width 52 height 11
click at [239, 63] on input "text" at bounding box center [232, 60] width 147 height 7
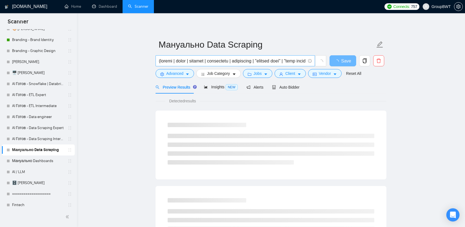
click at [239, 63] on input "text" at bounding box center [232, 60] width 147 height 7
paste input "*)) | (crawl*)) | (extract*)) | (monitor*)) | (collect*)) | (pars*)) | (gather*…"
type input "(scrap*)) | (crawl*)) | (extract*)) | (monitor*)) | (collect*)) | (pars*)) | (g…"
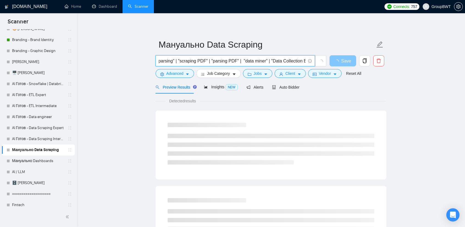
scroll to position [0, 0]
click at [339, 59] on span "button" at bounding box center [337, 60] width 7 height 7
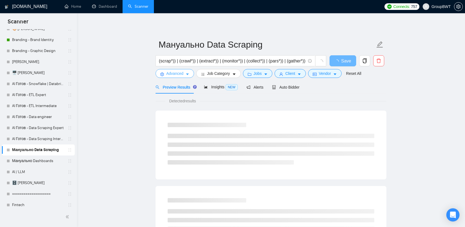
click at [180, 73] on span "Advanced" at bounding box center [174, 73] width 17 height 6
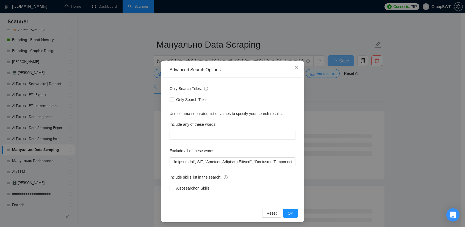
click at [140, 76] on div "Advanced Search Options Only Search Titles: Only Search Titles Use comma-separa…" at bounding box center [232, 113] width 465 height 227
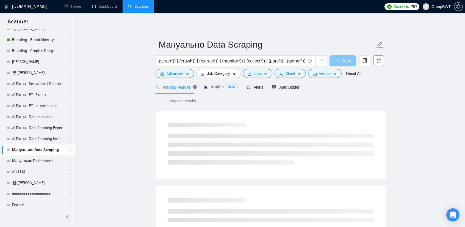
click at [341, 62] on span "loading" at bounding box center [337, 61] width 7 height 4
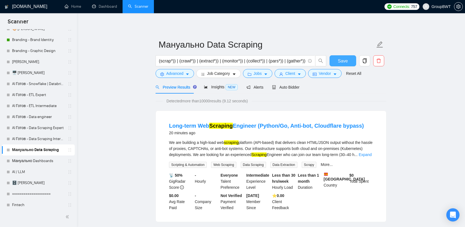
click at [339, 61] on span "Save" at bounding box center [343, 60] width 10 height 7
click at [215, 90] on div "Insights NEW" at bounding box center [221, 87] width 34 height 6
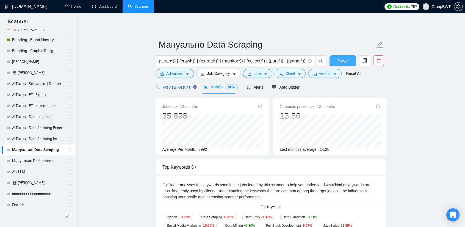
click at [174, 90] on div "Preview Results" at bounding box center [176, 87] width 40 height 6
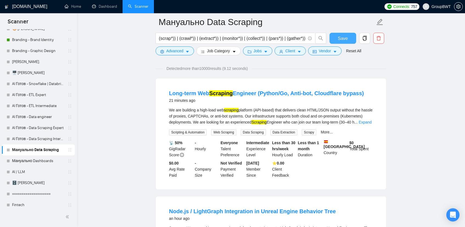
scroll to position [27, 0]
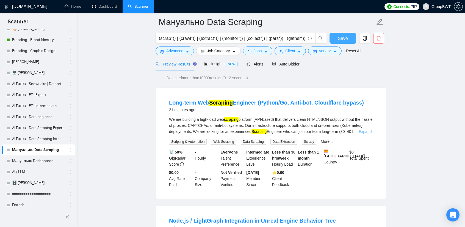
click at [361, 129] on link "Expand" at bounding box center [365, 131] width 13 height 4
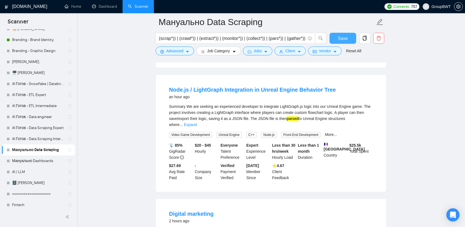
scroll to position [220, 0]
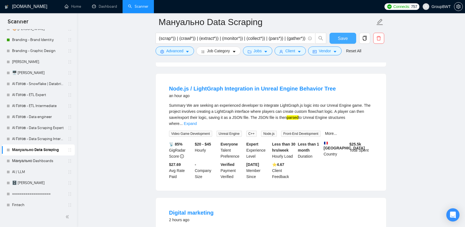
click at [197, 121] on link "Expand" at bounding box center [190, 123] width 13 height 4
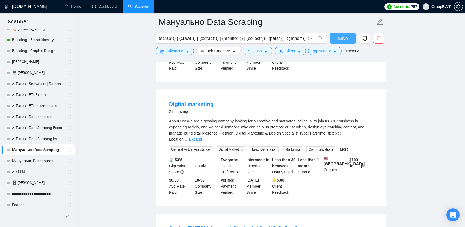
scroll to position [357, 0]
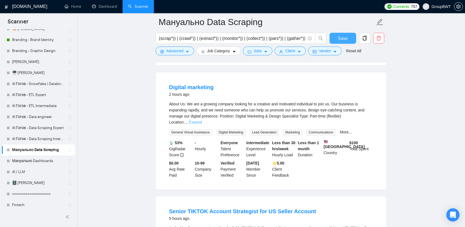
click at [202, 120] on link "Expand" at bounding box center [195, 122] width 13 height 4
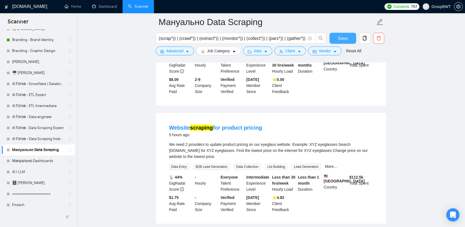
scroll to position [632, 0]
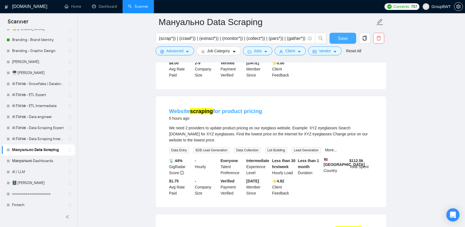
click at [241, 108] on link "Website scraping for product pricing" at bounding box center [215, 111] width 93 height 6
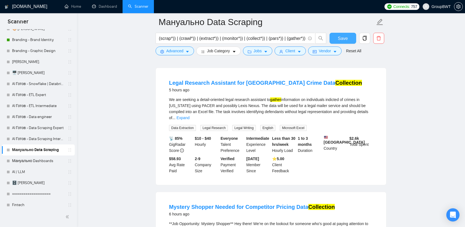
scroll to position [770, 0]
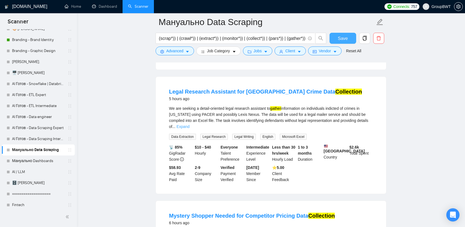
click at [189, 124] on link "Expand" at bounding box center [182, 126] width 13 height 4
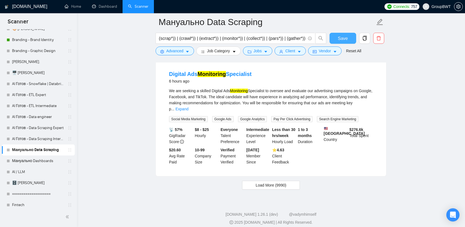
scroll to position [1281, 0]
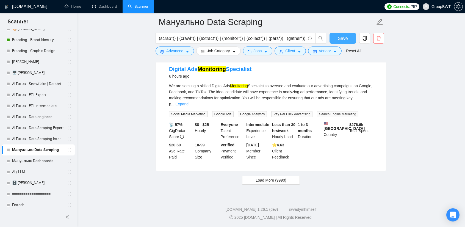
click at [264, 180] on span "Load More (9990)" at bounding box center [271, 180] width 31 height 6
click at [246, 40] on input "(scrap*)) | (crawl*)) | (extract*)) | (monitor*)) | (collect*)) | (pars*)) | (g…" at bounding box center [232, 38] width 147 height 7
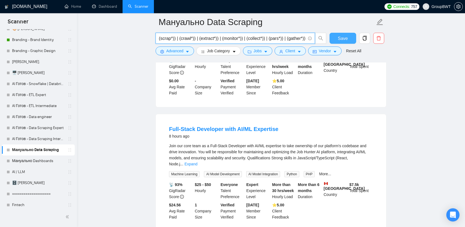
scroll to position [1630, 0]
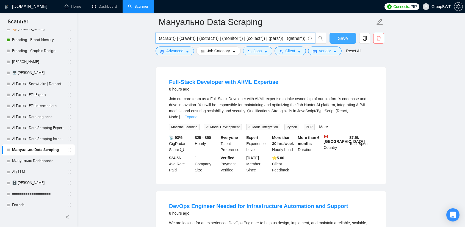
click at [197, 115] on link "Expand" at bounding box center [190, 117] width 13 height 4
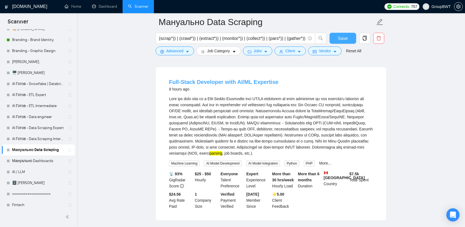
click at [238, 85] on link "Full-Stack Developer with AI/ML Expertise" at bounding box center [223, 82] width 109 height 6
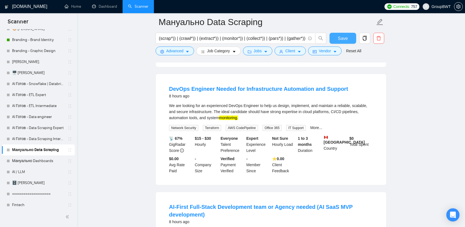
scroll to position [1795, 0]
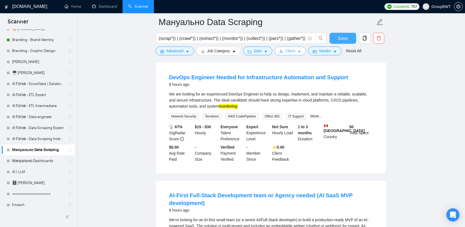
click at [290, 52] on span "Client" at bounding box center [290, 51] width 10 height 6
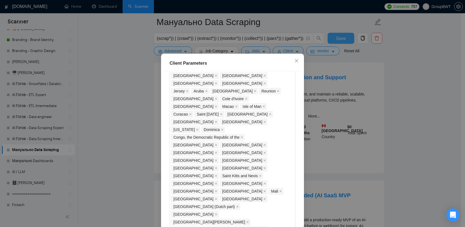
click at [404, 85] on div "Client Parameters Client Location Include Client Countries Select Exclude Clien…" at bounding box center [232, 113] width 465 height 227
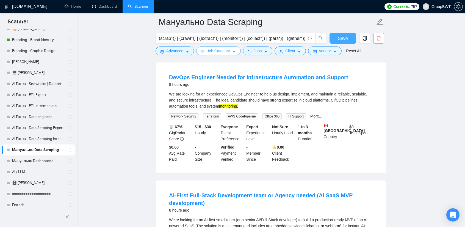
click at [218, 51] on span "Job Category" at bounding box center [218, 51] width 23 height 6
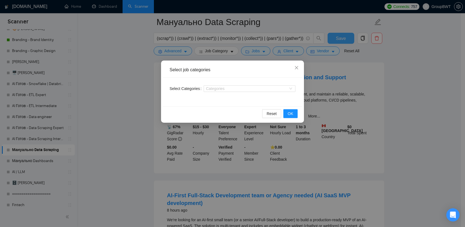
click at [254, 49] on div "Select job categories Select Categories Categories Reset OK" at bounding box center [232, 113] width 465 height 227
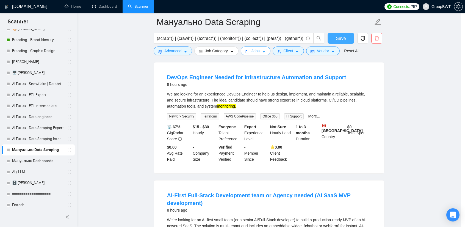
click at [253, 51] on span "Jobs" at bounding box center [255, 51] width 8 height 6
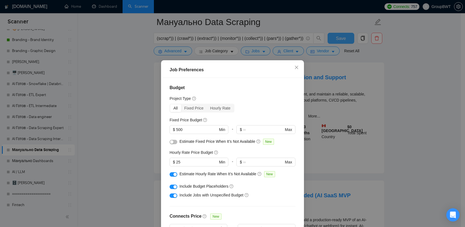
click at [399, 81] on div "Job Preferences Budget Project Type All Fixed Price Hourly Rate Fixed Price Bud…" at bounding box center [232, 113] width 465 height 227
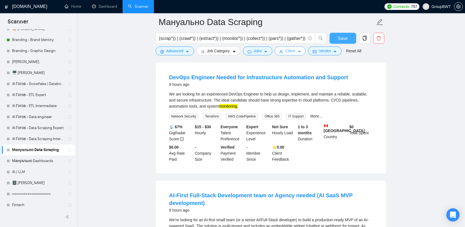
click at [290, 51] on span "Client" at bounding box center [290, 51] width 10 height 6
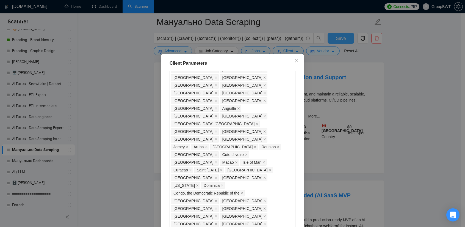
scroll to position [377, 0]
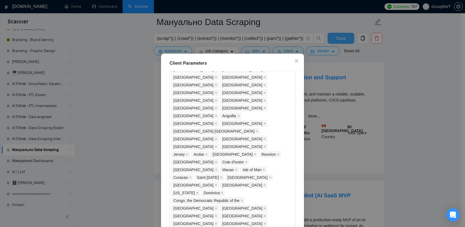
click at [411, 103] on div "Client Parameters Client Location Include Client Countries Select Exclude Clien…" at bounding box center [232, 113] width 465 height 227
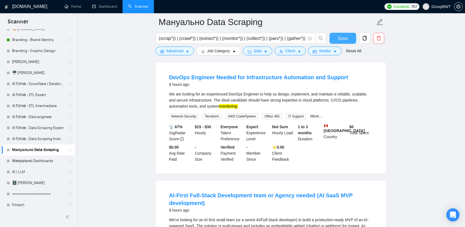
drag, startPoint x: 408, startPoint y: 121, endPoint x: 405, endPoint y: 115, distance: 6.6
drag, startPoint x: 405, startPoint y: 115, endPoint x: 407, endPoint y: 151, distance: 35.5
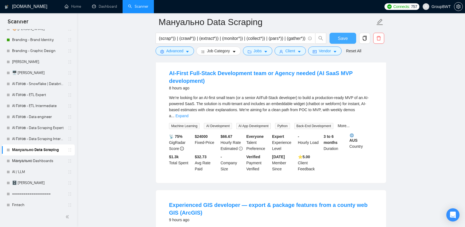
scroll to position [1905, 0]
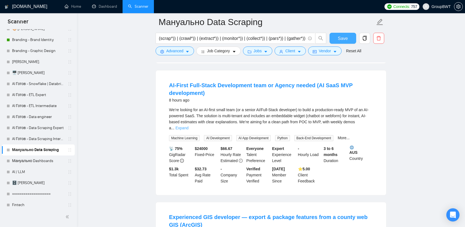
click at [188, 127] on link "Expand" at bounding box center [181, 128] width 13 height 4
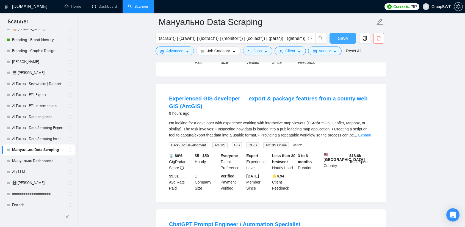
scroll to position [2098, 0]
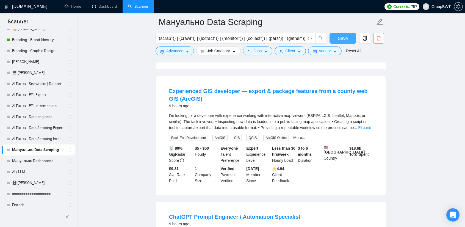
click at [367, 130] on link "Expand" at bounding box center [364, 127] width 13 height 4
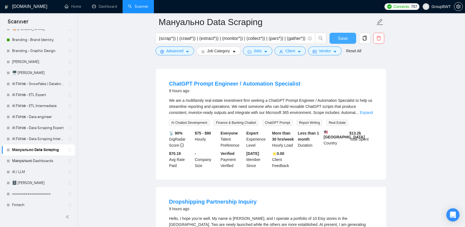
scroll to position [2262, 0]
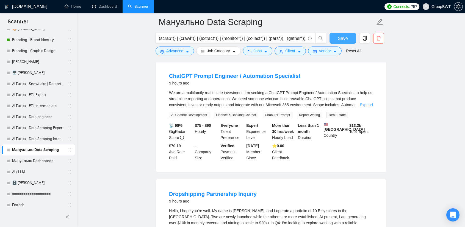
click at [369, 107] on link "Expand" at bounding box center [366, 105] width 13 height 4
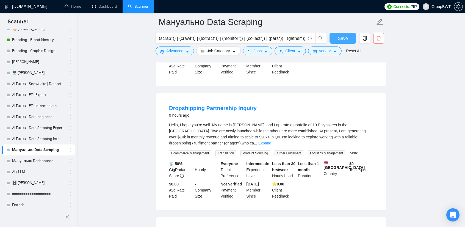
scroll to position [2427, 0]
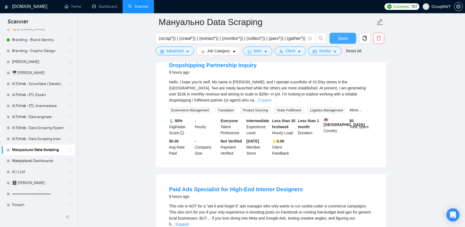
click at [271, 102] on link "Expand" at bounding box center [264, 100] width 13 height 4
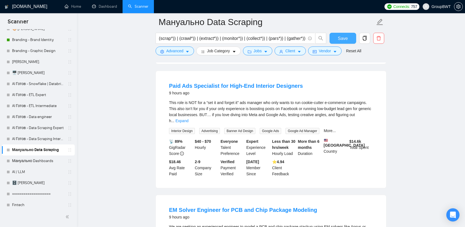
scroll to position [2620, 0]
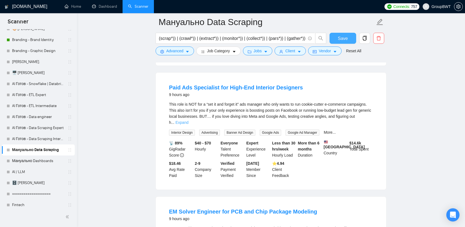
click at [188, 121] on link "Expand" at bounding box center [181, 122] width 13 height 4
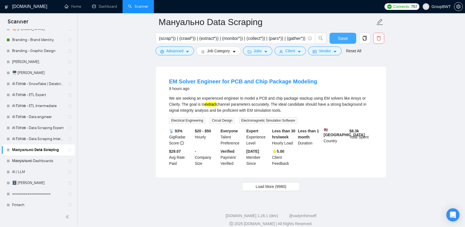
scroll to position [2950, 0]
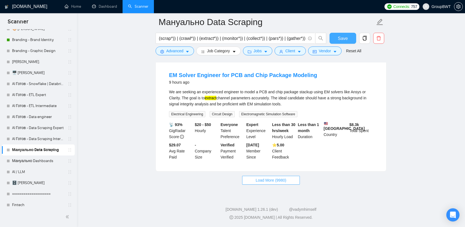
click at [265, 183] on span "Load More (9980)" at bounding box center [271, 180] width 31 height 6
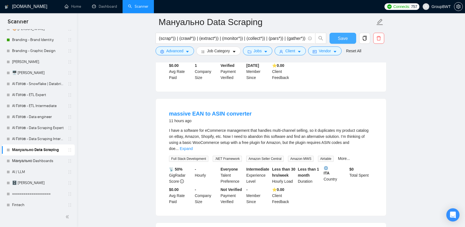
scroll to position [3307, 0]
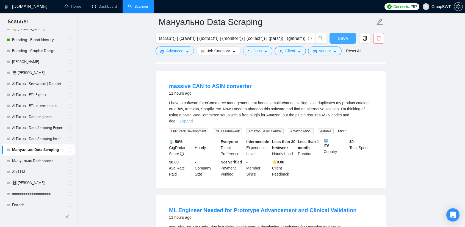
click at [193, 119] on link "Expand" at bounding box center [186, 121] width 13 height 4
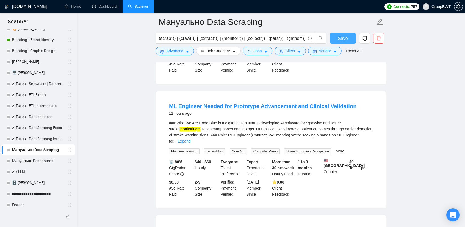
scroll to position [3472, 0]
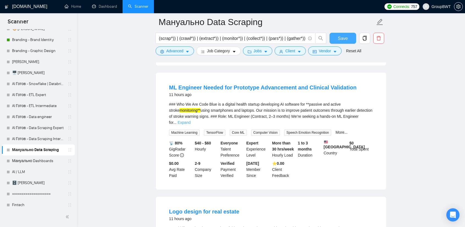
click at [190, 120] on link "Expand" at bounding box center [184, 122] width 13 height 4
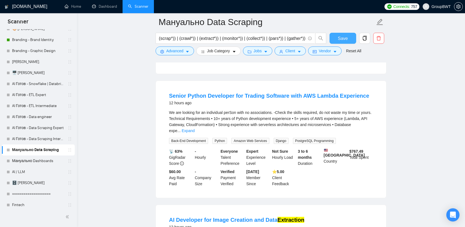
scroll to position [3911, 0]
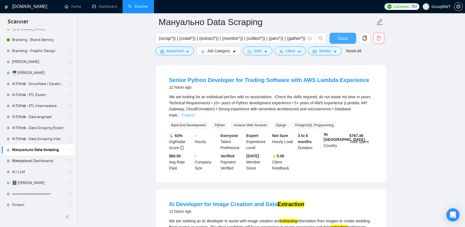
click at [195, 117] on link "Expand" at bounding box center [188, 115] width 13 height 4
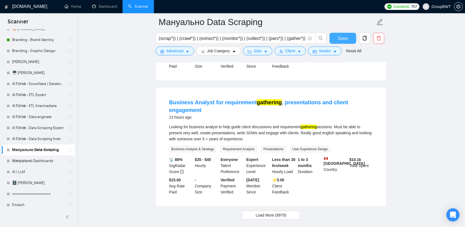
scroll to position [4461, 0]
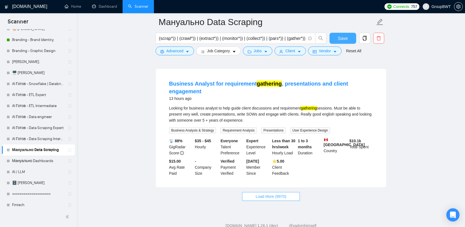
click at [277, 193] on span "Load More (9970)" at bounding box center [271, 196] width 31 height 6
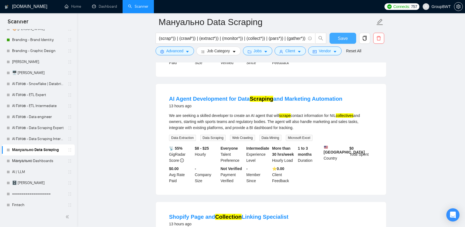
scroll to position [4818, 0]
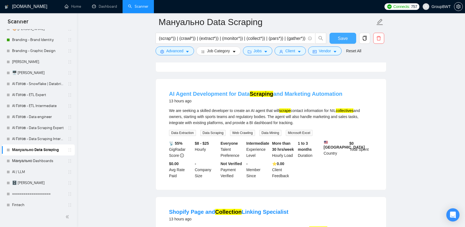
click at [275, 91] on link "AI Agent Development for Data Scraping and Marketing Automation" at bounding box center [255, 94] width 173 height 6
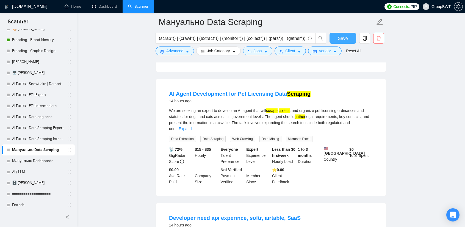
scroll to position [5313, 0]
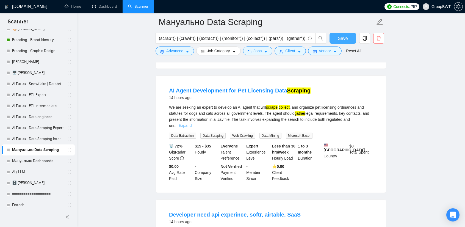
click at [192, 123] on link "Expand" at bounding box center [185, 125] width 13 height 4
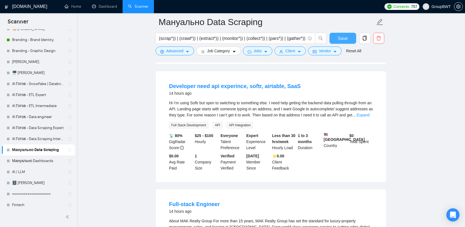
scroll to position [5451, 0]
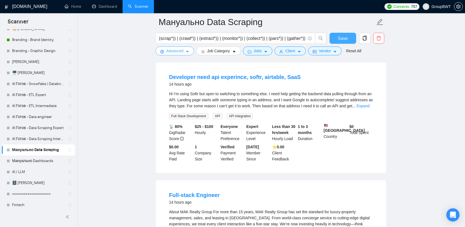
click at [178, 50] on span "Advanced" at bounding box center [174, 51] width 17 height 6
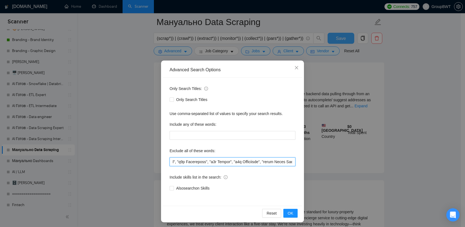
scroll to position [0, 7965]
drag, startPoint x: 268, startPoint y: 157, endPoint x: 373, endPoint y: 157, distance: 105.5
click at [373, 157] on div "Advanced Search Options Only Search Titles: Only Search Titles Use comma-separa…" at bounding box center [232, 113] width 465 height 227
click at [397, 146] on div "Advanced Search Options Only Search Titles: Only Search Titles Use comma-separa…" at bounding box center [232, 113] width 465 height 227
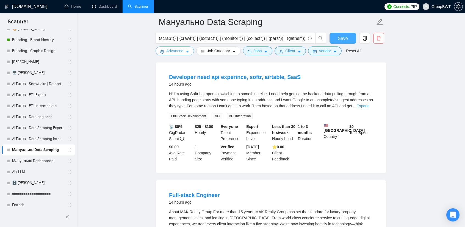
click at [174, 52] on span "Advanced" at bounding box center [174, 51] width 17 height 6
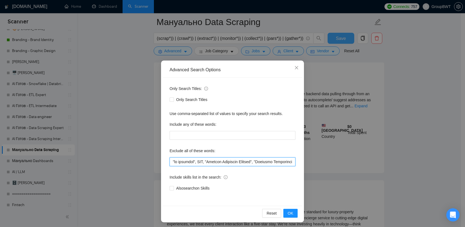
click at [223, 161] on input "text" at bounding box center [233, 161] width 126 height 9
paste input "Quantitative, "Aerodynamics Expert", "using Softr", "LangGraph", Softr, "Shopif…"
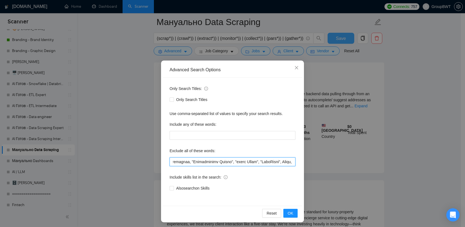
drag, startPoint x: 290, startPoint y: 162, endPoint x: 408, endPoint y: 165, distance: 117.7
click at [408, 165] on div "Advanced Search Options Only Search Titles: Only Search Titles Use comma-separa…" at bounding box center [232, 113] width 465 height 227
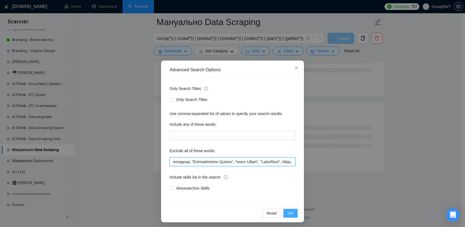
type input ""no agencies", SDR, "Digital Marketing Manager", "Creative Strategist", "Lead G…"
click at [291, 212] on button "OK" at bounding box center [290, 213] width 14 height 9
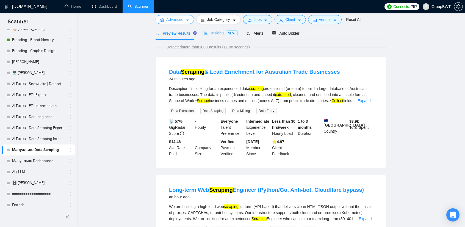
scroll to position [0, 0]
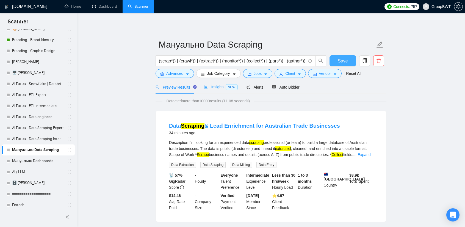
click at [217, 90] on div "Insights NEW" at bounding box center [221, 87] width 34 height 13
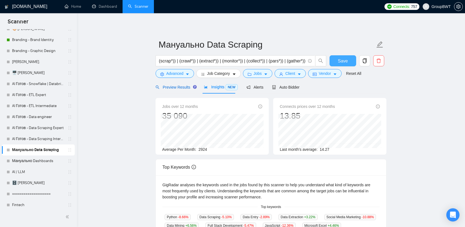
click at [167, 87] on span "Preview Results" at bounding box center [176, 87] width 40 height 4
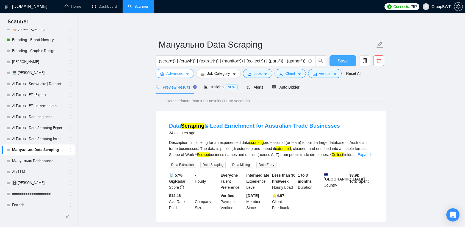
click at [184, 74] on button "Advanced" at bounding box center [175, 73] width 38 height 9
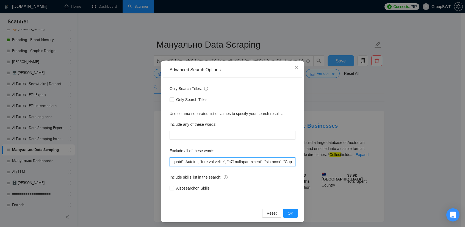
scroll to position [0, 8271]
drag, startPoint x: 267, startPoint y: 163, endPoint x: 429, endPoint y: 164, distance: 161.3
click at [429, 164] on div "Advanced Search Options Only Search Titles: Only Search Titles Use comma-separa…" at bounding box center [232, 113] width 465 height 227
click at [408, 138] on div "Advanced Search Options Only Search Titles: Only Search Titles Use comma-separa…" at bounding box center [232, 113] width 465 height 227
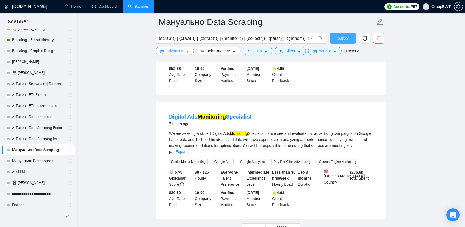
scroll to position [1150, 0]
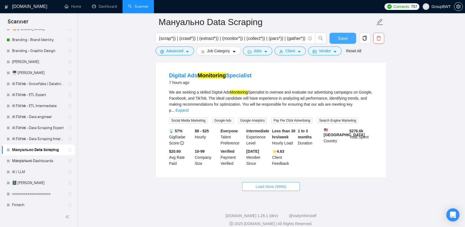
click at [267, 184] on button "Load More (9990)" at bounding box center [270, 186] width 57 height 9
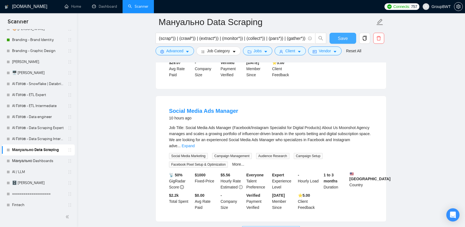
scroll to position [2370, 0]
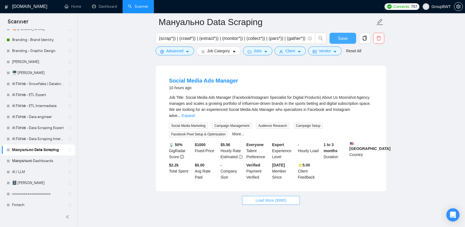
click at [294, 196] on button "Load More (9980)" at bounding box center [270, 200] width 57 height 9
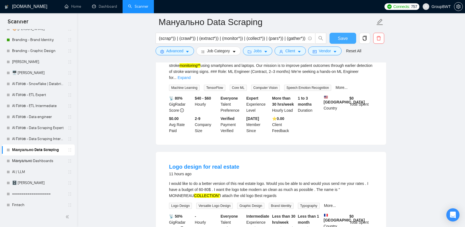
scroll to position [3559, 0]
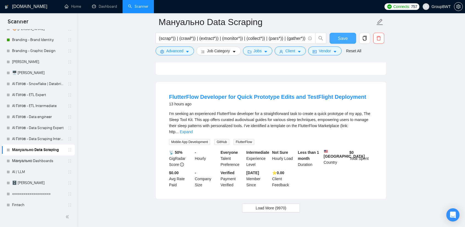
click at [278, 205] on span "Load More (9970)" at bounding box center [271, 208] width 31 height 6
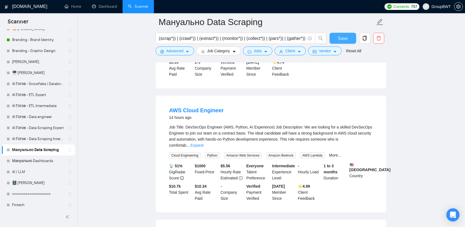
scroll to position [4164, 0]
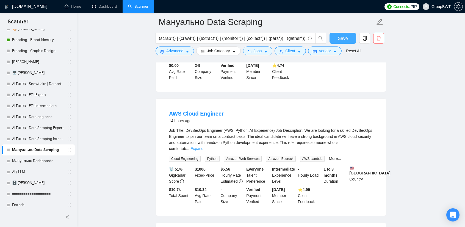
click at [203, 146] on link "Expand" at bounding box center [196, 148] width 13 height 4
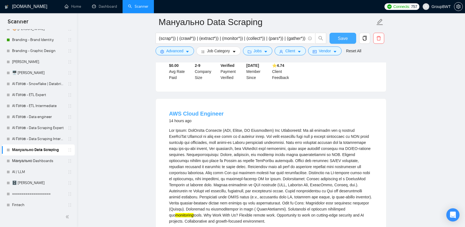
click at [211, 110] on link "AWS Cloud Engineer" at bounding box center [196, 113] width 55 height 6
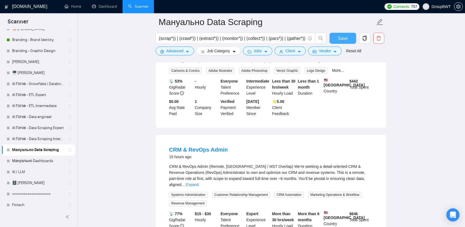
scroll to position [4439, 0]
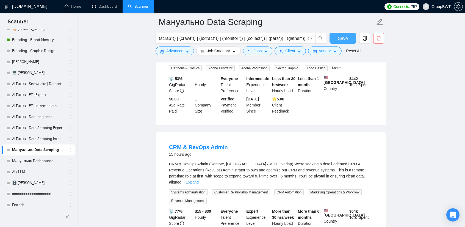
click at [199, 180] on link "Expand" at bounding box center [192, 182] width 13 height 4
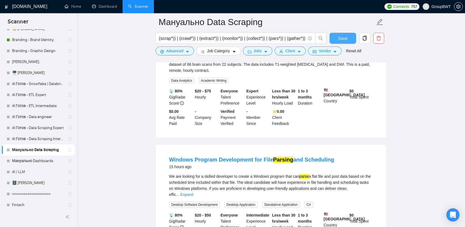
scroll to position [4864, 0]
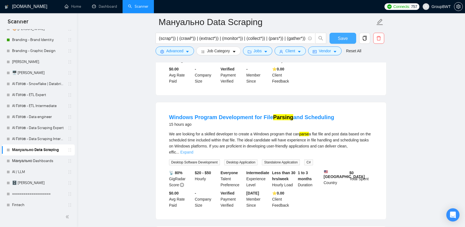
click at [193, 150] on link "Expand" at bounding box center [186, 152] width 13 height 4
drag, startPoint x: 287, startPoint y: 90, endPoint x: 290, endPoint y: 93, distance: 4.5
click at [287, 114] on mark "Parsing" at bounding box center [283, 117] width 20 height 6
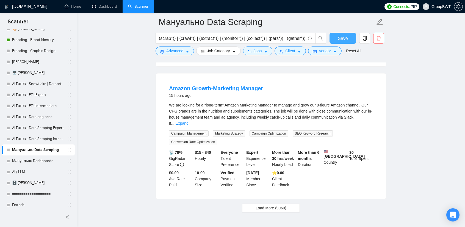
scroll to position [5018, 0]
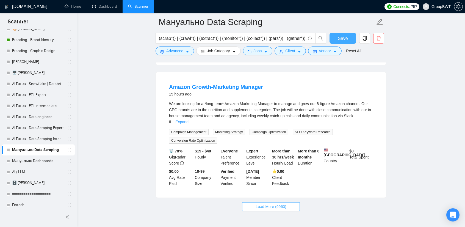
click at [272, 203] on span "Load More (9960)" at bounding box center [271, 206] width 31 height 6
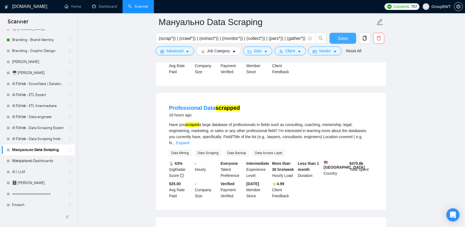
scroll to position [5266, 0]
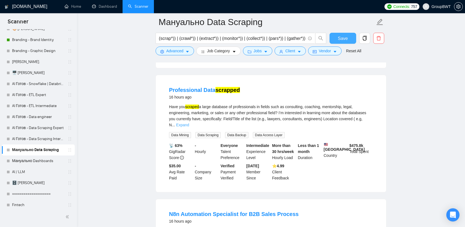
click at [189, 123] on link "Expand" at bounding box center [182, 125] width 13 height 4
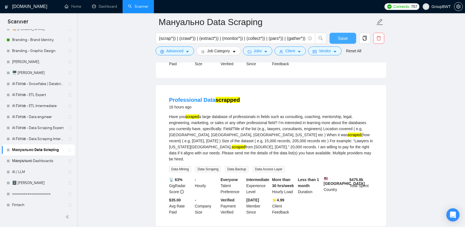
scroll to position [5238, 0]
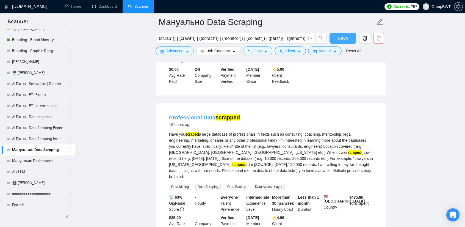
click at [210, 114] on link "Professional Data scrapped" at bounding box center [204, 117] width 71 height 6
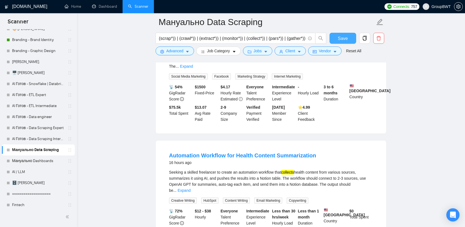
scroll to position [5870, 0]
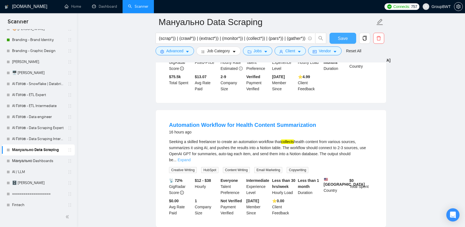
click at [190, 157] on link "Expand" at bounding box center [184, 159] width 13 height 4
click at [269, 122] on link "Automation Workflow for Health Content Summarization" at bounding box center [242, 125] width 147 height 6
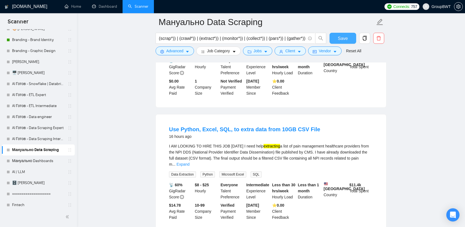
scroll to position [6008, 0]
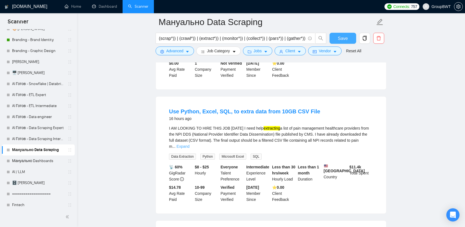
click at [189, 144] on link "Expand" at bounding box center [182, 146] width 13 height 4
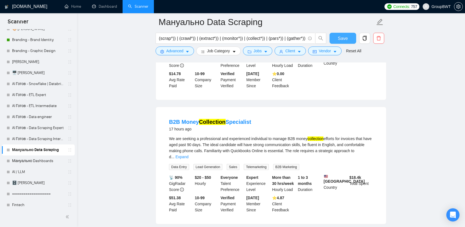
scroll to position [6255, 0]
click at [188, 154] on link "Expand" at bounding box center [181, 156] width 13 height 4
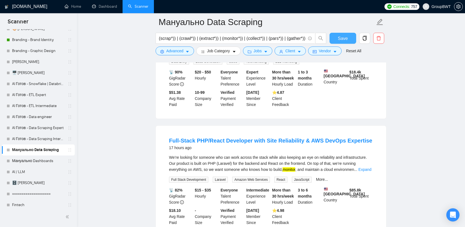
scroll to position [6365, 0]
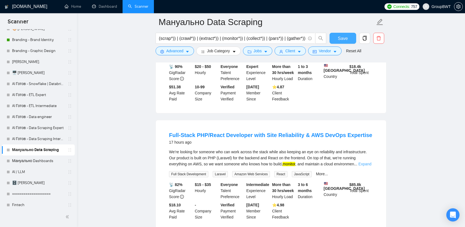
click at [366, 162] on link "Expand" at bounding box center [364, 164] width 13 height 4
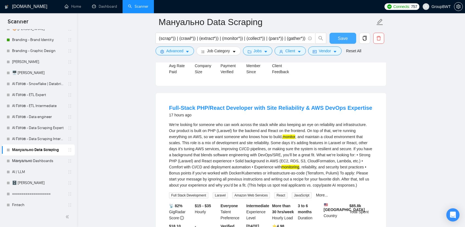
scroll to position [6392, 0]
click at [244, 104] on link "Full-Stack PHP/React Developer with Site Reliability & AWS DevOps Expertise" at bounding box center [270, 107] width 203 height 6
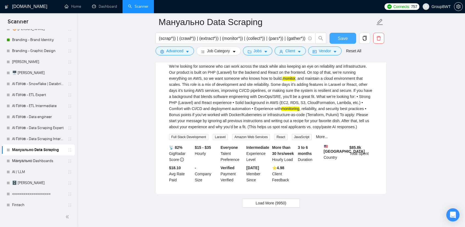
scroll to position [6451, 0]
click at [275, 200] on span "Load More (9950)" at bounding box center [271, 203] width 31 height 6
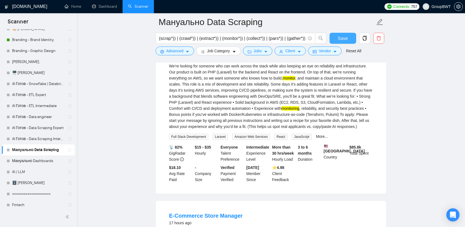
scroll to position [6533, 0]
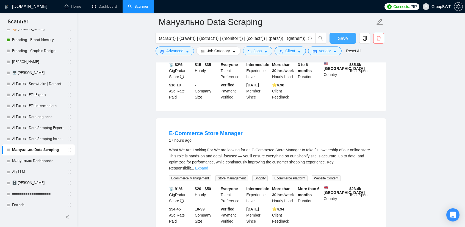
click at [208, 166] on link "Expand" at bounding box center [201, 168] width 13 height 4
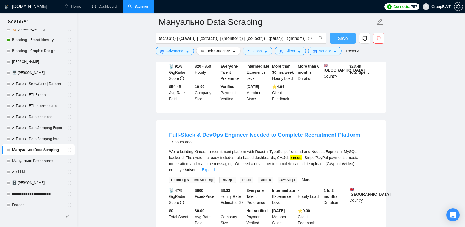
scroll to position [6780, 0]
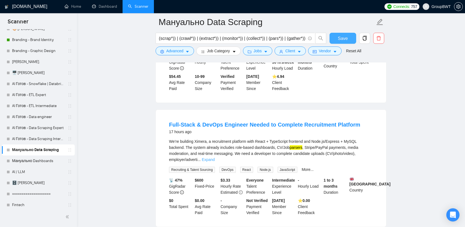
click at [215, 157] on link "Expand" at bounding box center [208, 159] width 13 height 4
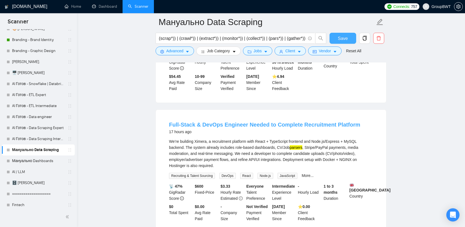
click at [277, 121] on link "Full‑Stack & DevOps Engineer Needed to Complete Recruitment Platform" at bounding box center [264, 124] width 191 height 6
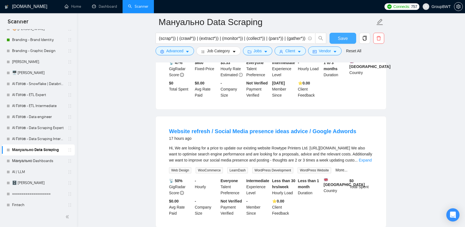
scroll to position [6918, 0]
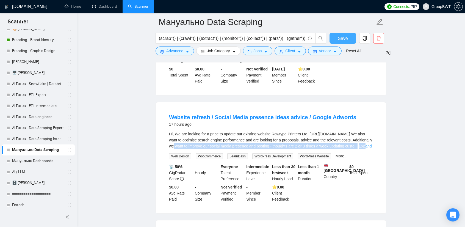
click at [365, 131] on div "Hi, We are looking for a price to update our existing website Rowtype Printers …" at bounding box center [271, 140] width 204 height 18
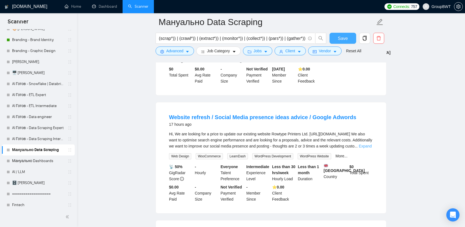
click at [370, 144] on link "Expand" at bounding box center [365, 146] width 13 height 4
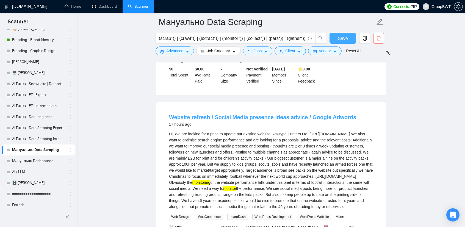
click at [308, 114] on link "Website refresh / Social Media presence ideas advice / Google Adwords" at bounding box center [262, 117] width 187 height 6
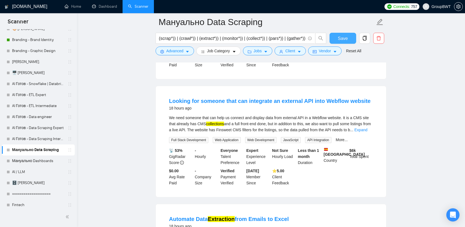
scroll to position [7110, 0]
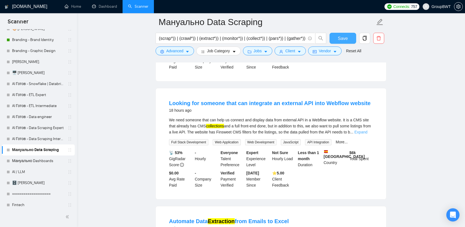
click at [373, 117] on div "We need someone that can help us connect and display data from external API in …" at bounding box center [271, 126] width 204 height 18
click at [367, 130] on link "Expand" at bounding box center [361, 132] width 13 height 4
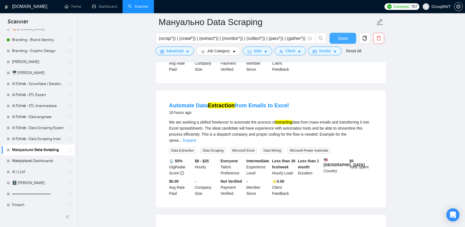
scroll to position [7248, 0]
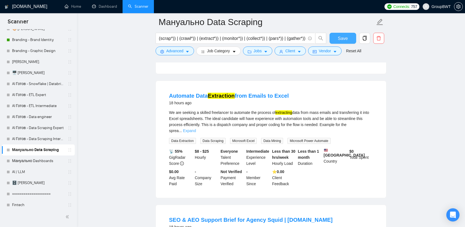
click at [196, 128] on link "Expand" at bounding box center [189, 130] width 13 height 4
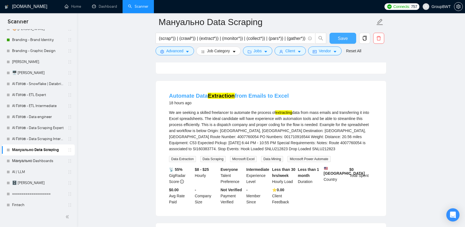
click at [265, 93] on link "Automate Data Extraction from Emails to Excel" at bounding box center [229, 96] width 120 height 6
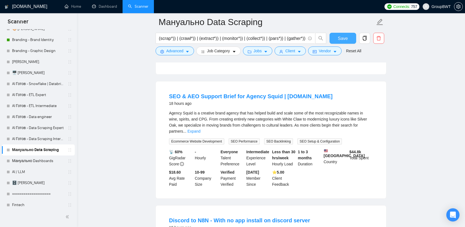
scroll to position [7385, 0]
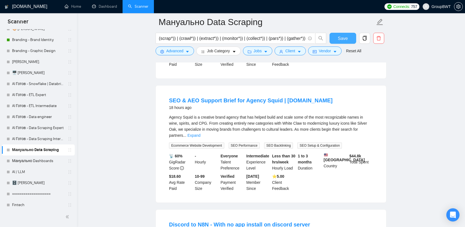
click at [367, 118] on div "Agency Squid is a creative brand agency that has helped build and scale some of…" at bounding box center [271, 131] width 204 height 34
click at [200, 133] on link "Expand" at bounding box center [193, 135] width 13 height 4
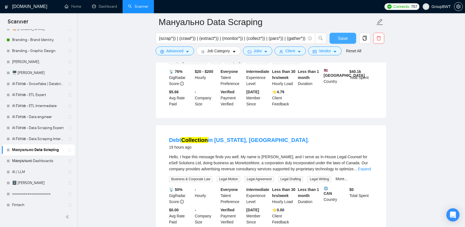
scroll to position [7770, 0]
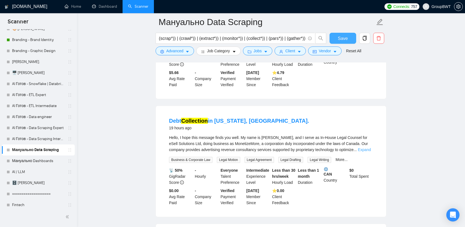
click at [370, 147] on link "Expand" at bounding box center [364, 149] width 13 height 4
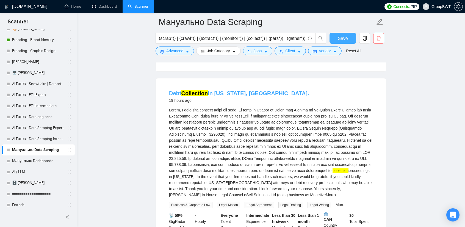
click at [215, 90] on link "Debt Collection in [US_STATE], [GEOGRAPHIC_DATA]." at bounding box center [239, 93] width 140 height 6
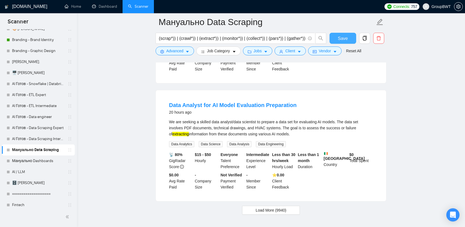
scroll to position [8110, 0]
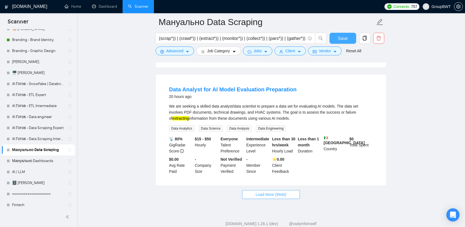
click at [282, 191] on span "Load More (9940)" at bounding box center [271, 194] width 31 height 6
drag, startPoint x: 233, startPoint y: 75, endPoint x: 403, endPoint y: 99, distance: 171.3
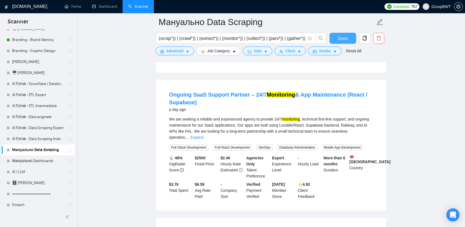
scroll to position [8577, 0]
click at [203, 134] on link "Expand" at bounding box center [196, 136] width 13 height 4
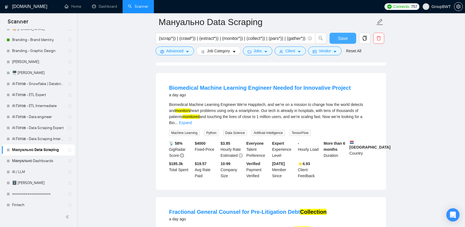
scroll to position [8852, 0]
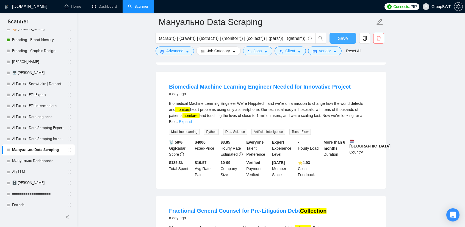
click at [192, 119] on link "Expand" at bounding box center [185, 121] width 13 height 4
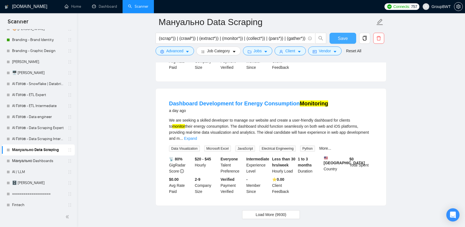
scroll to position [9429, 0]
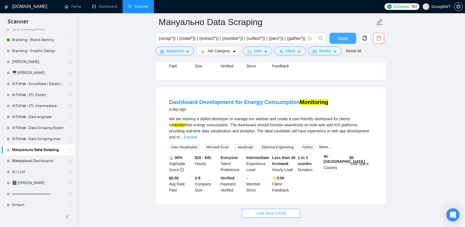
click at [280, 210] on span "Load More (9930)" at bounding box center [271, 213] width 31 height 6
drag, startPoint x: 370, startPoint y: 121, endPoint x: 368, endPoint y: 121, distance: 2.8
click at [197, 135] on link "Expand" at bounding box center [190, 137] width 13 height 4
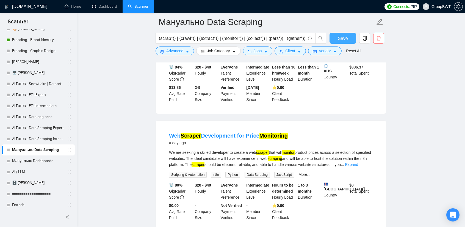
scroll to position [9682, 0]
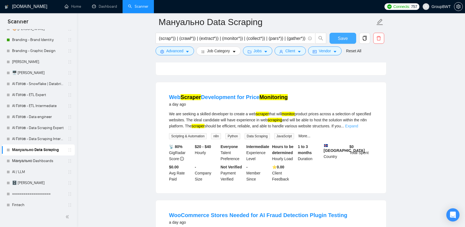
click at [358, 124] on link "Expand" at bounding box center [351, 126] width 13 height 4
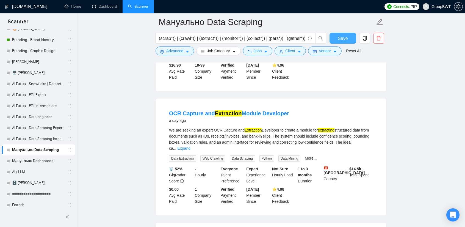
scroll to position [10176, 0]
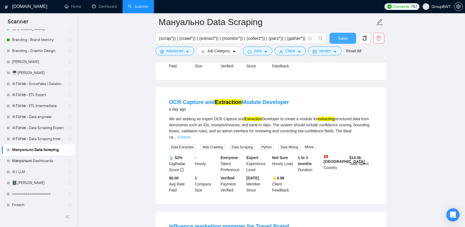
click at [190, 135] on link "Expand" at bounding box center [183, 137] width 13 height 4
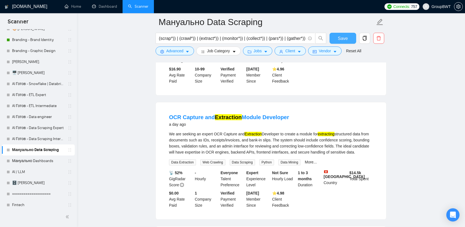
scroll to position [10149, 0]
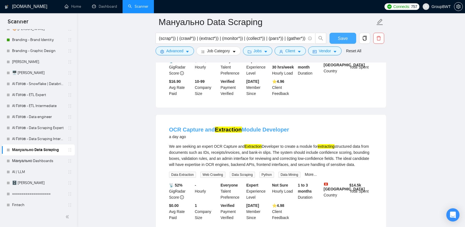
click at [248, 126] on link "OCR Capture and Extraction Module Developer" at bounding box center [229, 129] width 120 height 6
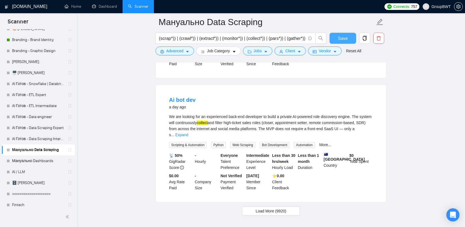
scroll to position [10662, 0]
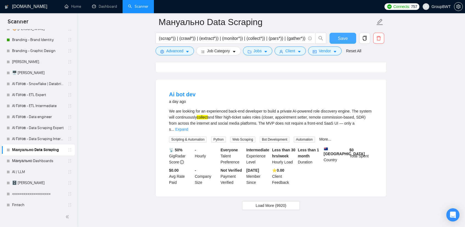
click at [273, 202] on span "Load More (9920)" at bounding box center [271, 205] width 31 height 6
click at [188, 127] on link "Expand" at bounding box center [181, 129] width 13 height 4
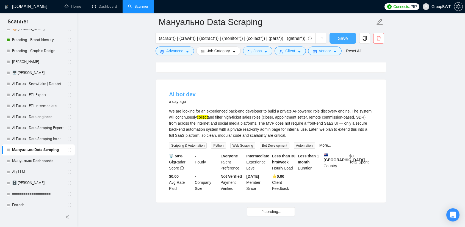
click at [179, 91] on link "Ai bot dev" at bounding box center [182, 94] width 27 height 6
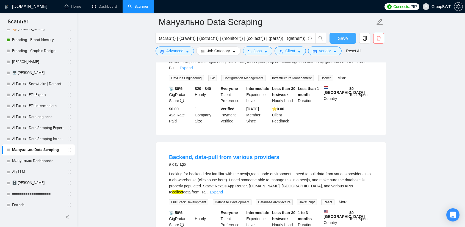
scroll to position [10854, 0]
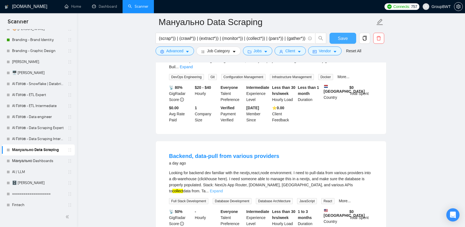
click at [223, 189] on link "Expand" at bounding box center [216, 191] width 13 height 4
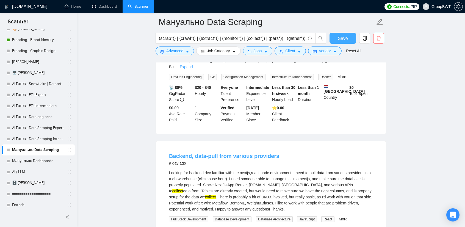
click at [234, 153] on link "Backend, data-pull from various providers" at bounding box center [224, 156] width 110 height 6
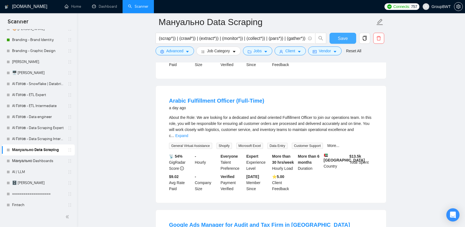
scroll to position [11541, 0]
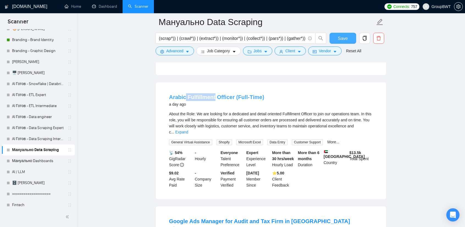
drag, startPoint x: 188, startPoint y: 70, endPoint x: 213, endPoint y: 73, distance: 25.0
click at [213, 89] on li "Arabic Fulfillment Officer (Full-Time) a day ago About the Role: We are looking…" at bounding box center [270, 141] width 217 height 104
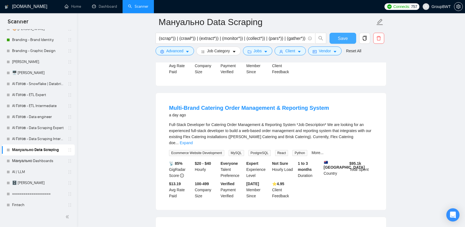
scroll to position [11788, 0]
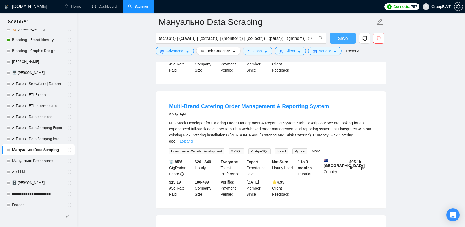
click at [193, 139] on link "Expand" at bounding box center [186, 141] width 13 height 4
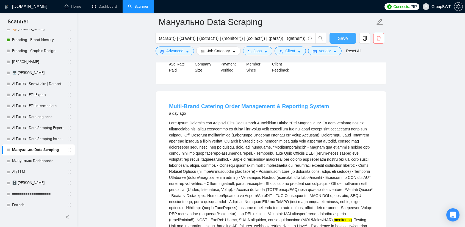
click at [270, 103] on link "Multi-Brand Catering Order Management & Reporting System" at bounding box center [249, 106] width 160 height 6
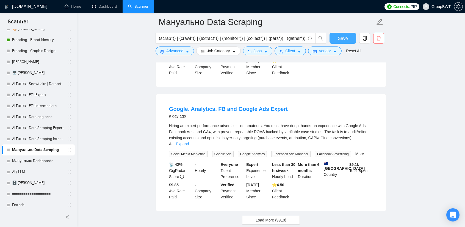
scroll to position [12033, 0]
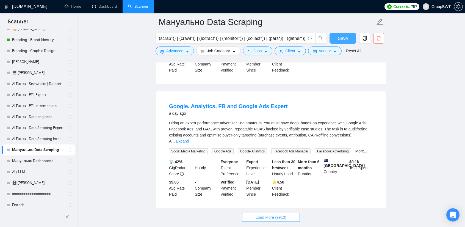
click at [284, 214] on span "Load More (9910)" at bounding box center [271, 217] width 31 height 6
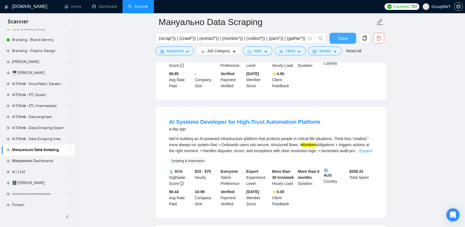
scroll to position [12143, 0]
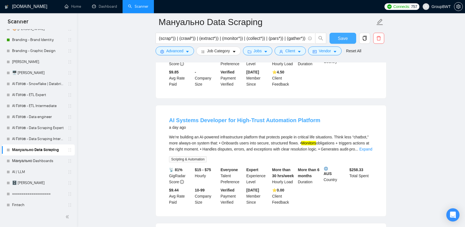
click at [291, 117] on link "AI Systems Developer for High-Trust Automation Platform" at bounding box center [244, 120] width 151 height 6
click at [368, 147] on link "Expand" at bounding box center [365, 149] width 13 height 4
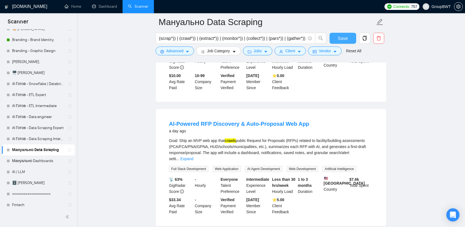
scroll to position [12473, 0]
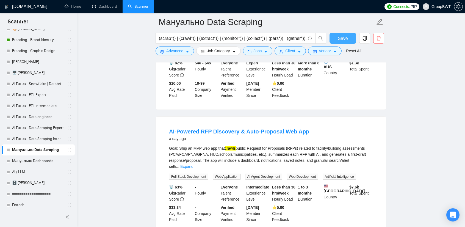
click at [193, 164] on link "Expand" at bounding box center [186, 166] width 13 height 4
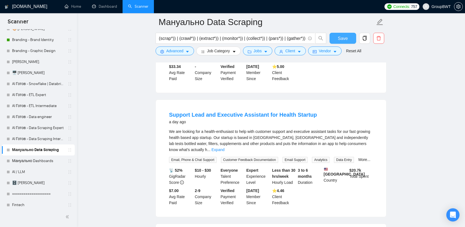
scroll to position [12720, 0]
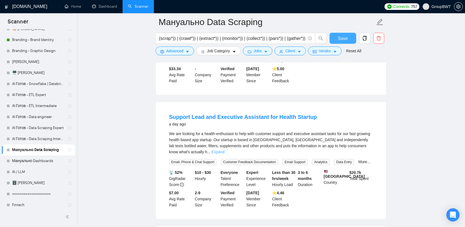
click at [225, 150] on link "Expand" at bounding box center [218, 152] width 13 height 4
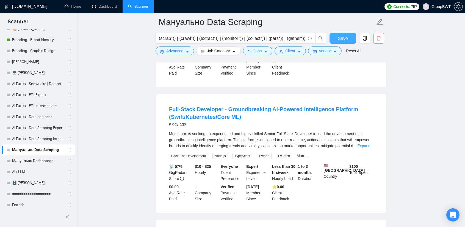
scroll to position [12995, 0]
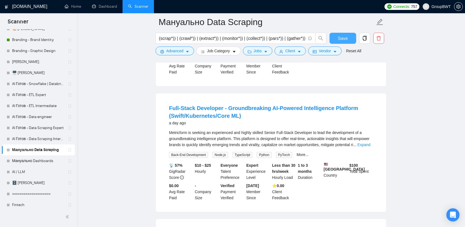
click at [359, 129] on div "Metricform is seeking an experienced and highly skilled Senior Full-Stack Devel…" at bounding box center [271, 138] width 204 height 18
click at [365, 129] on div "Metricform is seeking an experienced and highly skilled Senior Full-Stack Devel…" at bounding box center [271, 138] width 204 height 18
click at [364, 142] on link "Expand" at bounding box center [363, 144] width 13 height 4
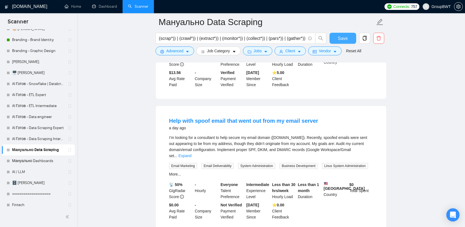
scroll to position [13608, 0]
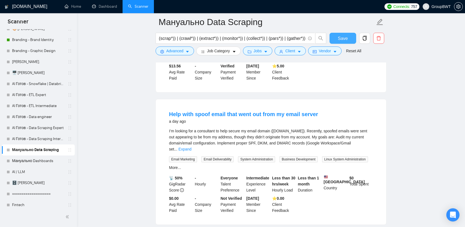
click at [184, 53] on button "Advanced" at bounding box center [175, 50] width 38 height 9
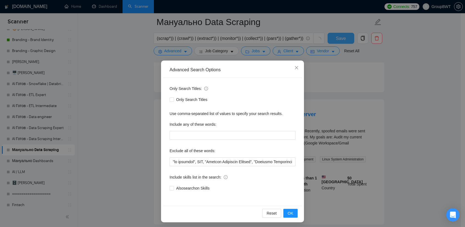
click at [121, 75] on div "Advanced Search Options Only Search Titles: Only Search Titles Use comma-separa…" at bounding box center [232, 113] width 465 height 227
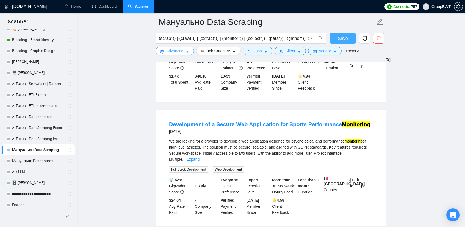
scroll to position [13855, 0]
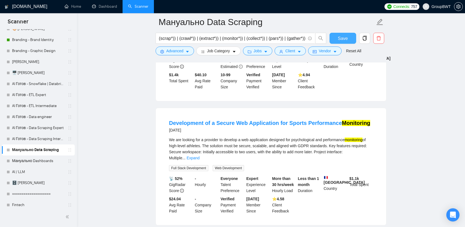
click at [200, 156] on link "Expand" at bounding box center [193, 158] width 13 height 4
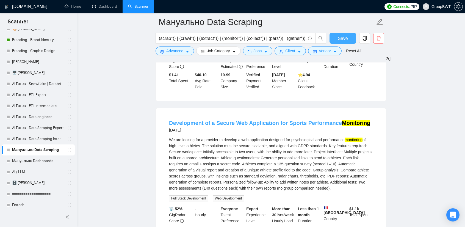
click at [298, 120] on link "Development of a Secure Web Application for Sports Performance Monitoring" at bounding box center [269, 123] width 201 height 6
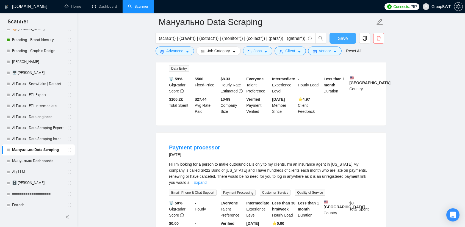
scroll to position [14240, 0]
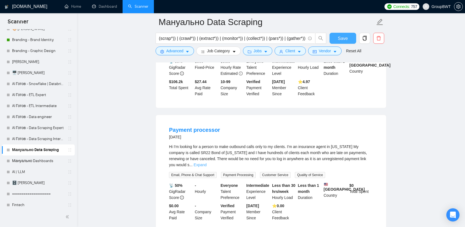
click at [207, 162] on link "Expand" at bounding box center [200, 164] width 13 height 4
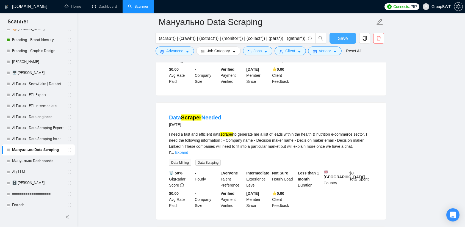
scroll to position [14377, 0]
click at [174, 149] on span "..." at bounding box center [172, 151] width 3 height 4
click at [357, 130] on div "I need a fast and efficient data scraper to generate me a list of leads within …" at bounding box center [271, 147] width 204 height 34
click at [188, 149] on link "Expand" at bounding box center [181, 151] width 13 height 4
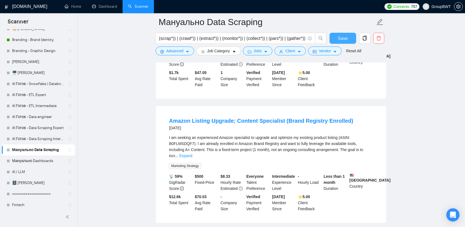
scroll to position [14872, 0]
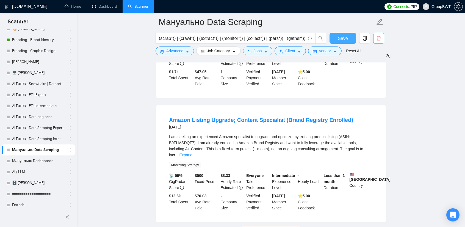
click at [267, 226] on span "Load More (9890)" at bounding box center [271, 231] width 31 height 6
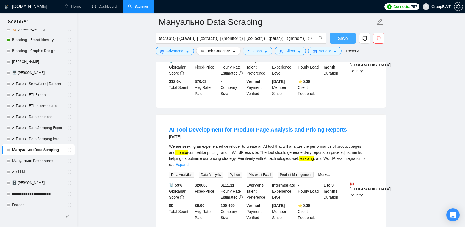
scroll to position [14987, 0]
click at [188, 161] on link "Expand" at bounding box center [181, 163] width 13 height 4
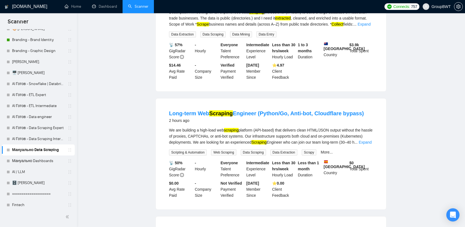
scroll to position [0, 0]
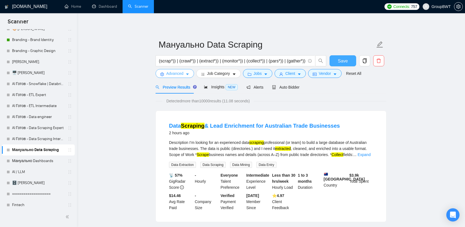
click at [181, 77] on button "Advanced" at bounding box center [175, 73] width 38 height 9
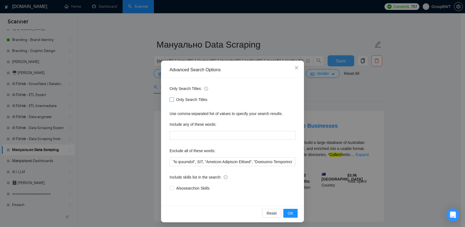
click at [171, 101] on label "Only Search Titles" at bounding box center [190, 99] width 40 height 6
drag, startPoint x: 170, startPoint y: 101, endPoint x: 352, endPoint y: 96, distance: 182.8
click at [170, 101] on span at bounding box center [172, 99] width 4 height 4
click at [170, 101] on input "Only Search Titles" at bounding box center [172, 99] width 4 height 4
checkbox input "true"
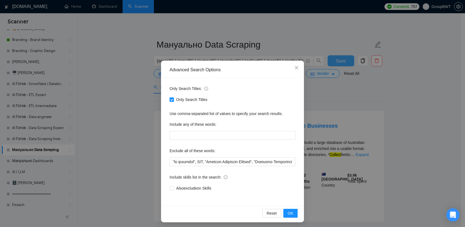
click at [383, 93] on div "Advanced Search Options Only Search Titles: Only Search Titles Use comma-separa…" at bounding box center [232, 113] width 465 height 227
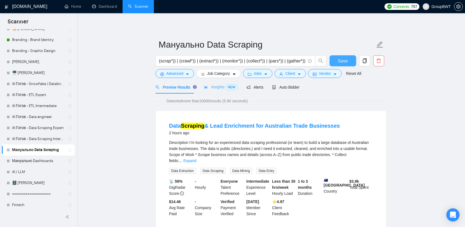
click at [215, 92] on div "Insights NEW" at bounding box center [221, 87] width 34 height 13
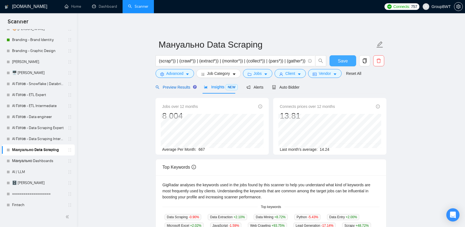
click at [186, 89] on span "Preview Results" at bounding box center [176, 87] width 40 height 4
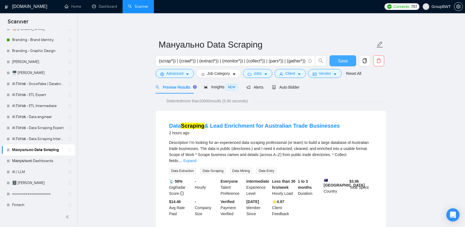
click at [362, 158] on div "Description I’m looking for an experienced data scraping professional (or team)…" at bounding box center [271, 156] width 204 height 34
click at [196, 158] on link "Expand" at bounding box center [189, 160] width 13 height 4
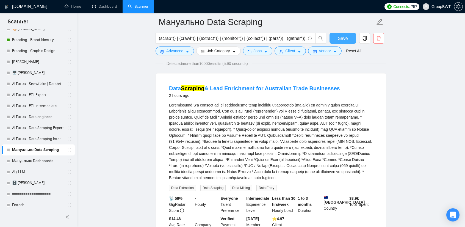
scroll to position [27, 0]
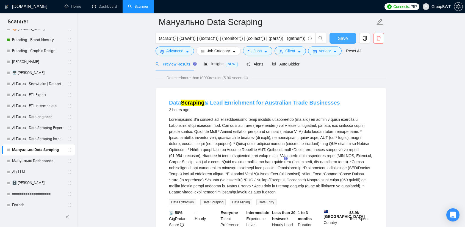
click at [295, 101] on link "Data Scraping & Lead Enrichment for Australian Trade Businesses" at bounding box center [254, 102] width 171 height 6
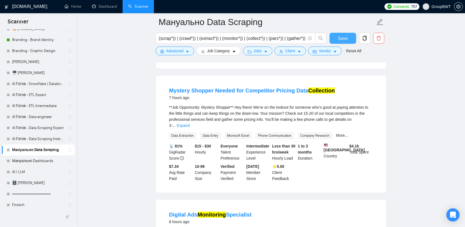
scroll to position [467, 0]
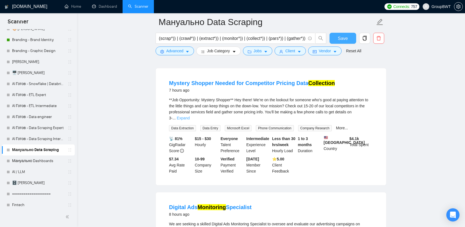
click at [190, 116] on link "Expand" at bounding box center [183, 118] width 13 height 4
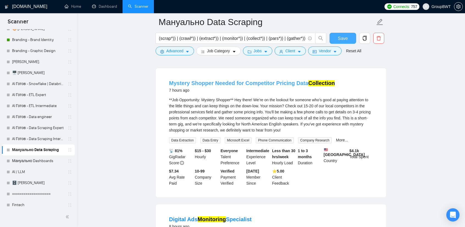
click at [234, 80] on link "Mystery Shopper Needed for Competitor Pricing Data Collection" at bounding box center [252, 83] width 166 height 6
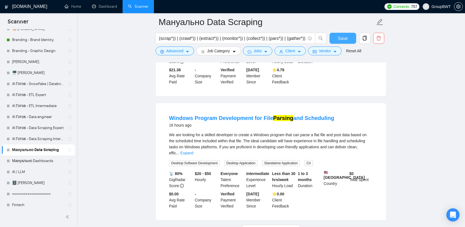
scroll to position [1182, 0]
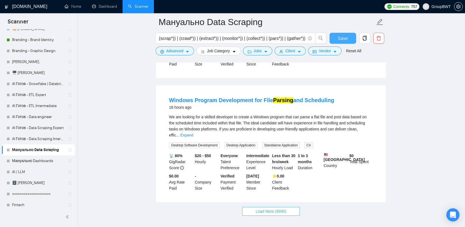
click at [275, 207] on button "Load More (9990)" at bounding box center [270, 211] width 57 height 9
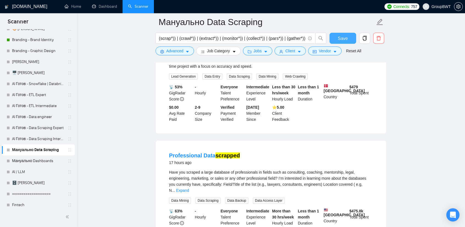
scroll to position [1512, 0]
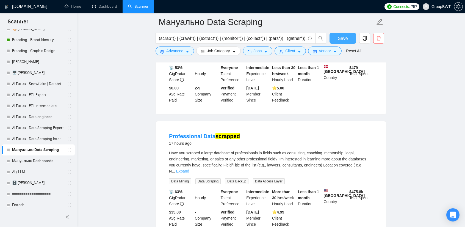
click at [189, 169] on link "Expand" at bounding box center [182, 171] width 13 height 4
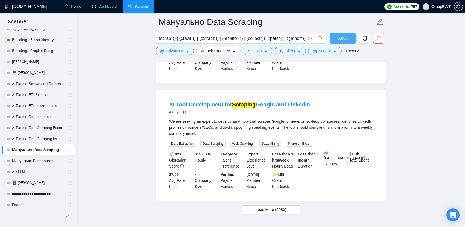
scroll to position [2442, 0]
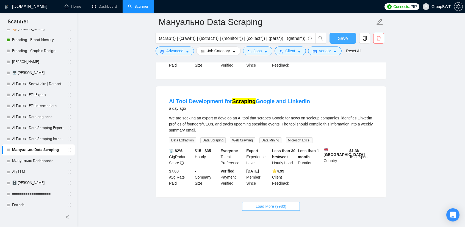
click at [262, 203] on span "Load More (9980)" at bounding box center [271, 206] width 31 height 6
click at [290, 48] on span "Client" at bounding box center [290, 51] width 10 height 6
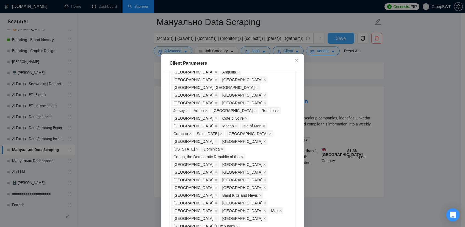
scroll to position [459, 0]
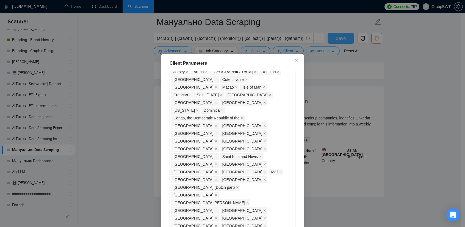
click at [393, 110] on div "Client Parameters Client Location Include Client Countries Select Exclude Clien…" at bounding box center [232, 113] width 465 height 227
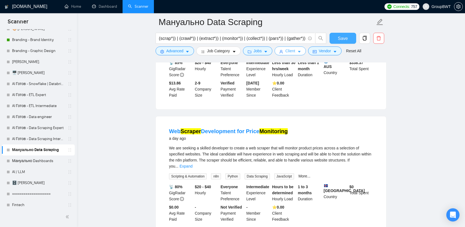
scroll to position [2815, 0]
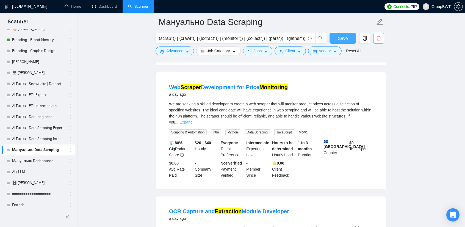
click at [192, 120] on link "Expand" at bounding box center [185, 122] width 13 height 4
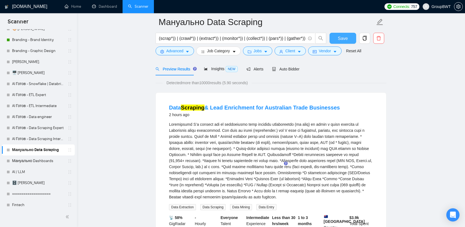
scroll to position [0, 0]
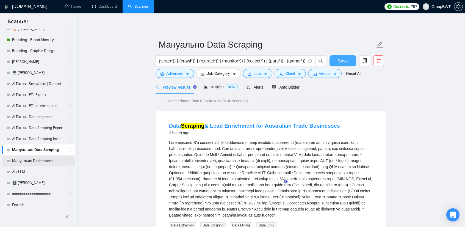
click at [46, 160] on link "Мануально Dashboards" at bounding box center [38, 160] width 52 height 11
drag, startPoint x: 346, startPoint y: 61, endPoint x: 329, endPoint y: 73, distance: 20.8
click at [346, 61] on span "Save" at bounding box center [343, 60] width 10 height 7
click at [179, 70] on span "Advanced" at bounding box center [174, 73] width 17 height 6
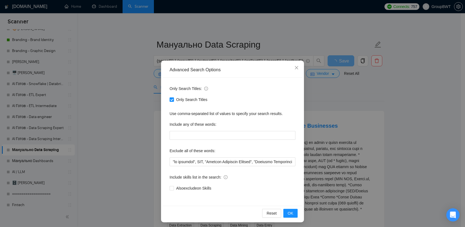
click at [114, 74] on div "Advanced Search Options Only Search Titles: Only Search Titles Use comma-separa…" at bounding box center [232, 113] width 465 height 227
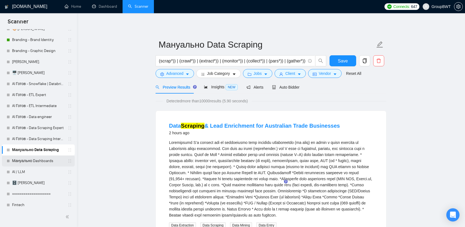
click at [24, 158] on link "Мануально Dashboards" at bounding box center [38, 160] width 52 height 11
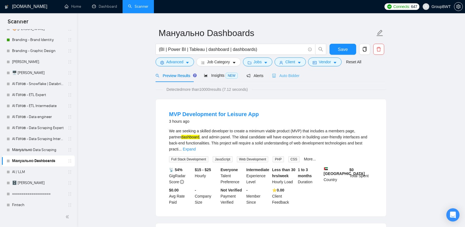
scroll to position [27, 0]
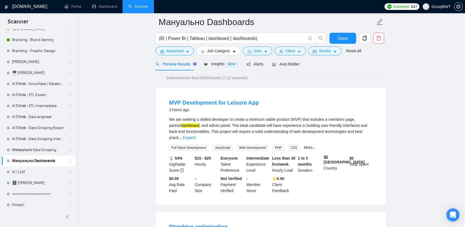
click at [364, 135] on div "We are seeking a skilled developer to create a minimum viable product (MVP) tha…" at bounding box center [271, 133] width 204 height 34
click at [196, 135] on link "Expand" at bounding box center [189, 137] width 13 height 4
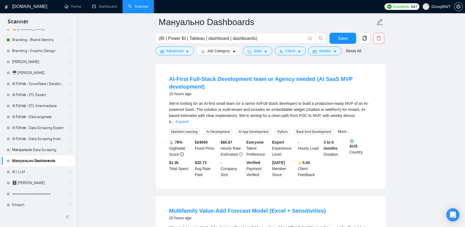
scroll to position [770, 0]
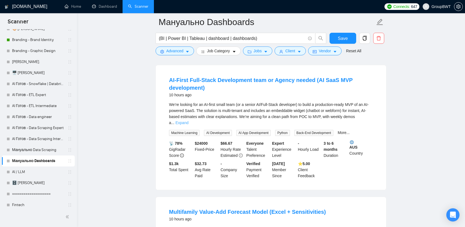
click at [188, 122] on link "Expand" at bounding box center [181, 122] width 13 height 4
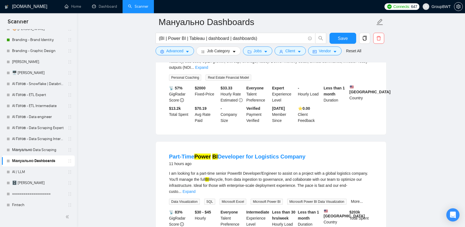
scroll to position [1017, 0]
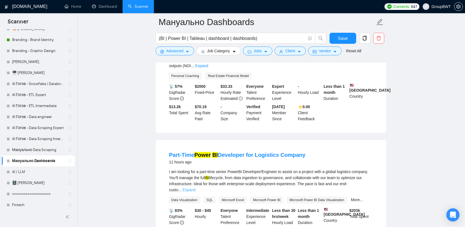
click at [195, 187] on link "Expand" at bounding box center [188, 189] width 13 height 4
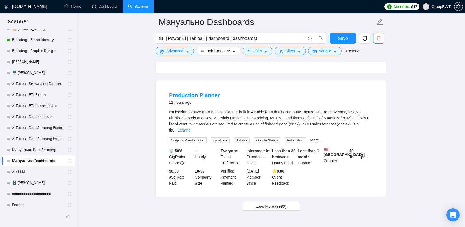
scroll to position [1264, 0]
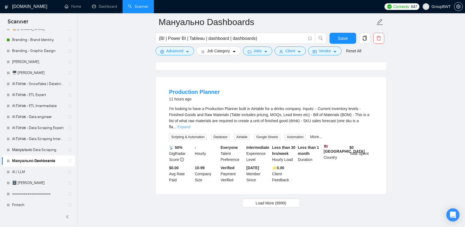
click at [190, 125] on link "Expand" at bounding box center [183, 126] width 13 height 4
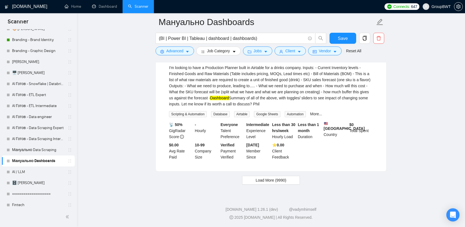
scroll to position [1313, 0]
click at [278, 183] on span "Load More (9990)" at bounding box center [271, 180] width 31 height 6
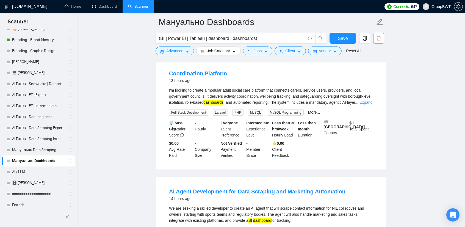
scroll to position [1423, 0]
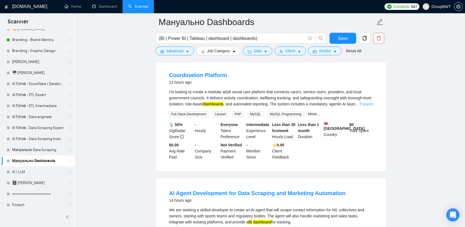
click at [369, 106] on link "Expand" at bounding box center [365, 104] width 13 height 4
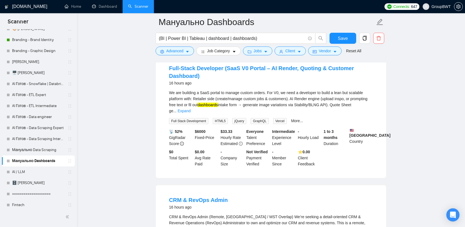
scroll to position [1670, 0]
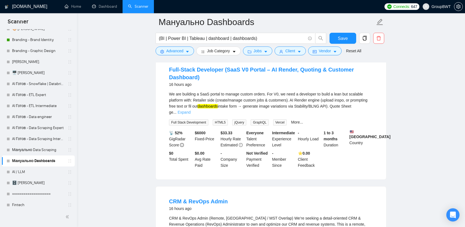
click at [190, 114] on link "Expand" at bounding box center [184, 112] width 13 height 4
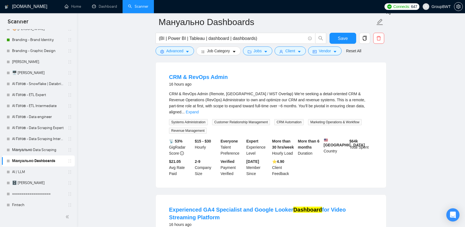
scroll to position [1808, 0]
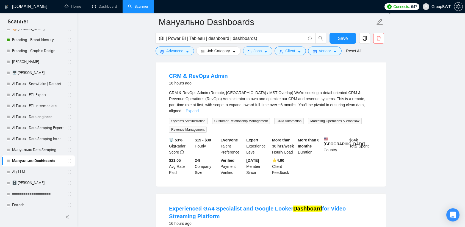
click at [199, 113] on link "Expand" at bounding box center [192, 111] width 13 height 4
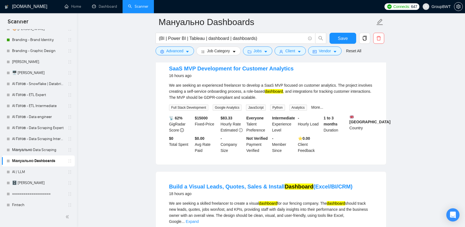
scroll to position [2220, 0]
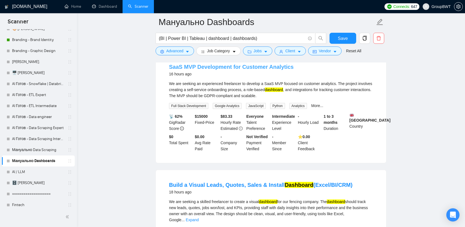
click at [258, 70] on link "SaaS MVP Development for Customer Analytics" at bounding box center [231, 67] width 124 height 6
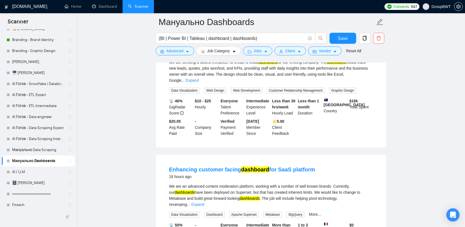
scroll to position [2358, 0]
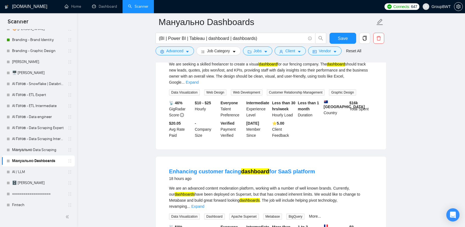
click at [364, 85] on div "We are seeking a skilled freelancer to create a visual dashboard for our fencin…" at bounding box center [271, 73] width 204 height 24
click at [199, 84] on link "Expand" at bounding box center [192, 82] width 13 height 4
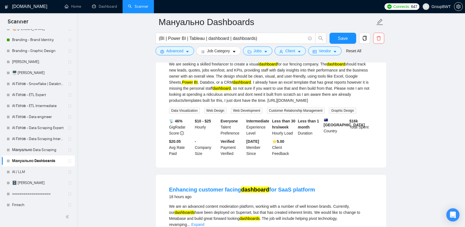
click at [212, 50] on link "Build a Visual Leads, Quotes, Sales & Install Dashboard (Excel/BI/CRM)" at bounding box center [261, 47] width 184 height 6
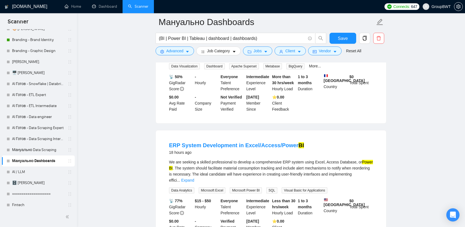
scroll to position [2522, 0]
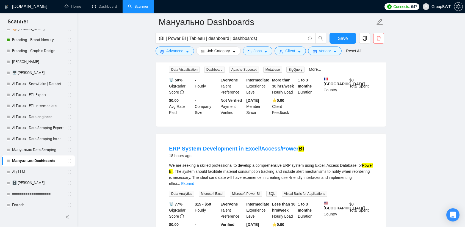
click at [204, 62] on link "Expand" at bounding box center [197, 59] width 13 height 4
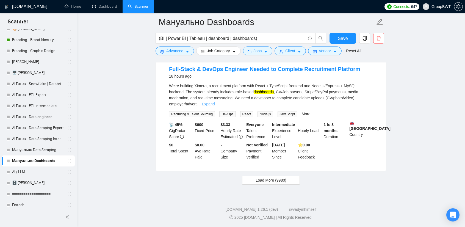
scroll to position [2742, 0]
click at [270, 183] on span "Load More (9980)" at bounding box center [271, 180] width 31 height 6
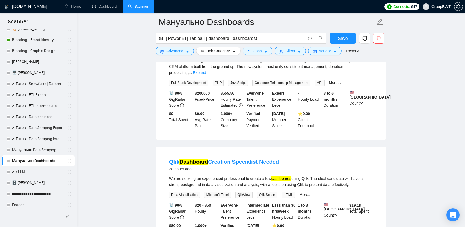
scroll to position [3127, 0]
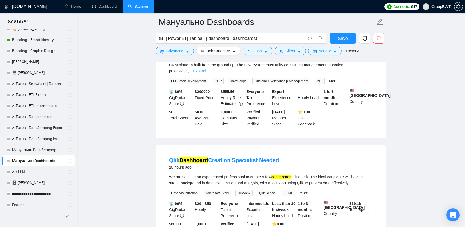
click at [206, 73] on link "Expand" at bounding box center [199, 71] width 13 height 4
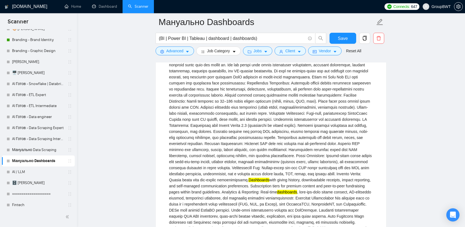
click at [236, 39] on link "Custom CRM Platform Development" at bounding box center [216, 36] width 94 height 6
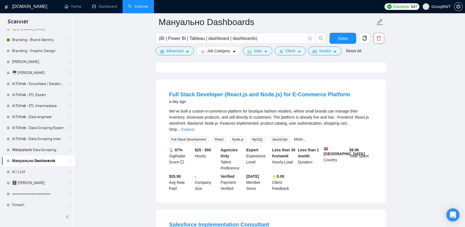
scroll to position [3924, 0]
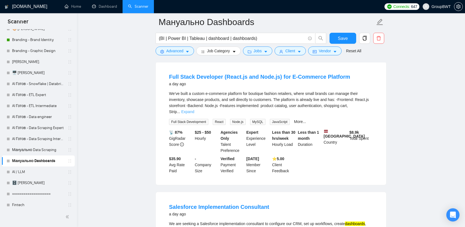
click at [194, 114] on link "Expand" at bounding box center [187, 111] width 13 height 4
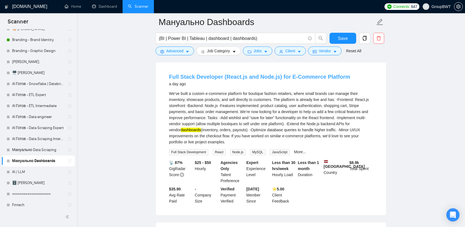
click at [247, 80] on link "Full Stack Developer (React.js and Node.js) for E-Commerce Platform" at bounding box center [259, 77] width 181 height 6
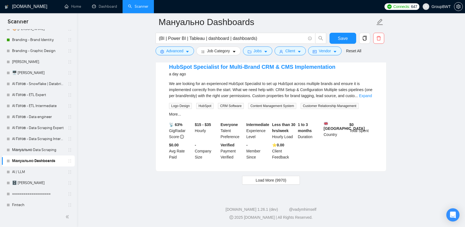
scroll to position [4226, 0]
click at [281, 178] on span "Load More (9970)" at bounding box center [271, 180] width 31 height 6
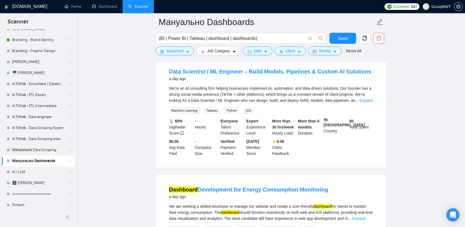
scroll to position [4583, 0]
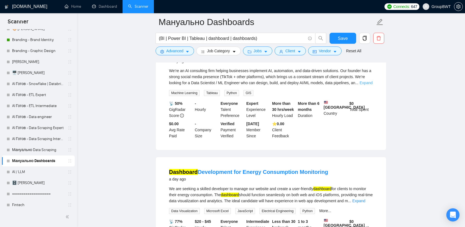
click at [364, 85] on link "Expand" at bounding box center [365, 83] width 13 height 4
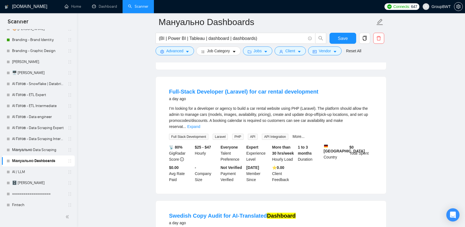
scroll to position [4885, 0]
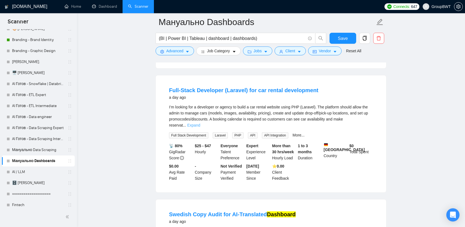
click at [200, 127] on link "Expand" at bounding box center [193, 125] width 13 height 4
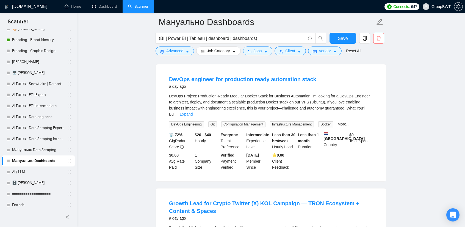
scroll to position [5408, 0]
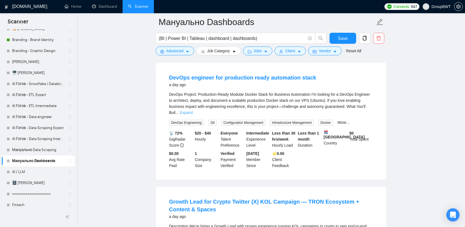
click at [193, 115] on link "Expand" at bounding box center [186, 112] width 13 height 4
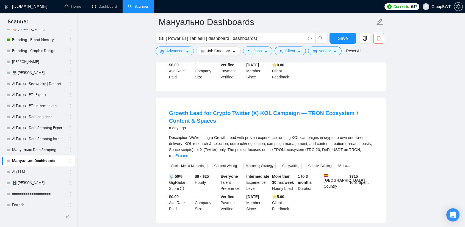
scroll to position [5682, 0]
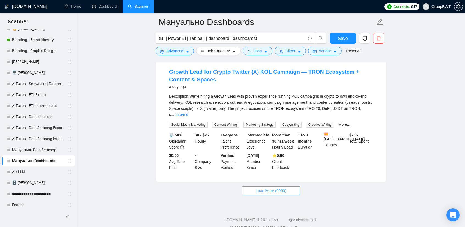
click at [286, 195] on button "Load More (9960)" at bounding box center [270, 190] width 57 height 9
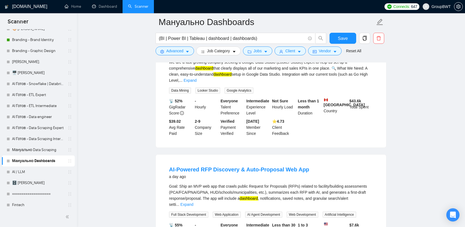
scroll to position [6177, 0]
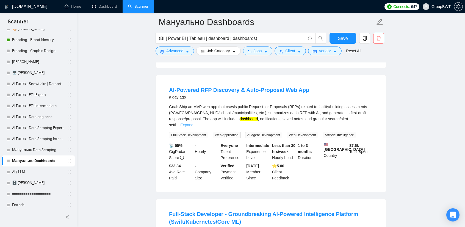
click at [193, 123] on link "Expand" at bounding box center [186, 125] width 13 height 4
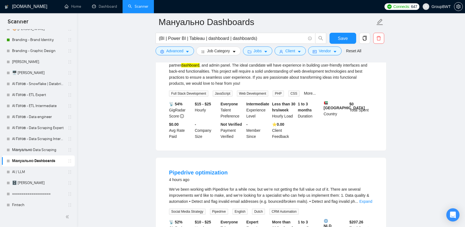
scroll to position [0, 0]
